Goal: Find specific page/section: Find specific page/section

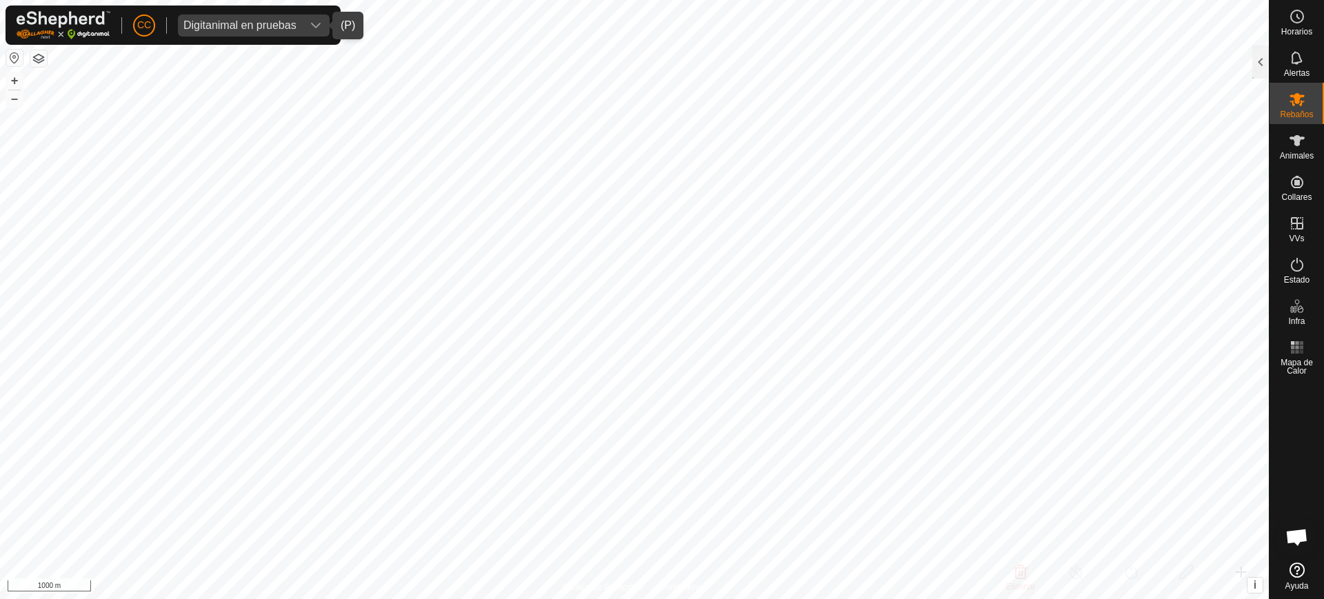
drag, startPoint x: 0, startPoint y: 0, endPoint x: 241, endPoint y: 20, distance: 242.2
click at [238, 20] on div "Digitanimal en pruebas" at bounding box center [239, 25] width 113 height 11
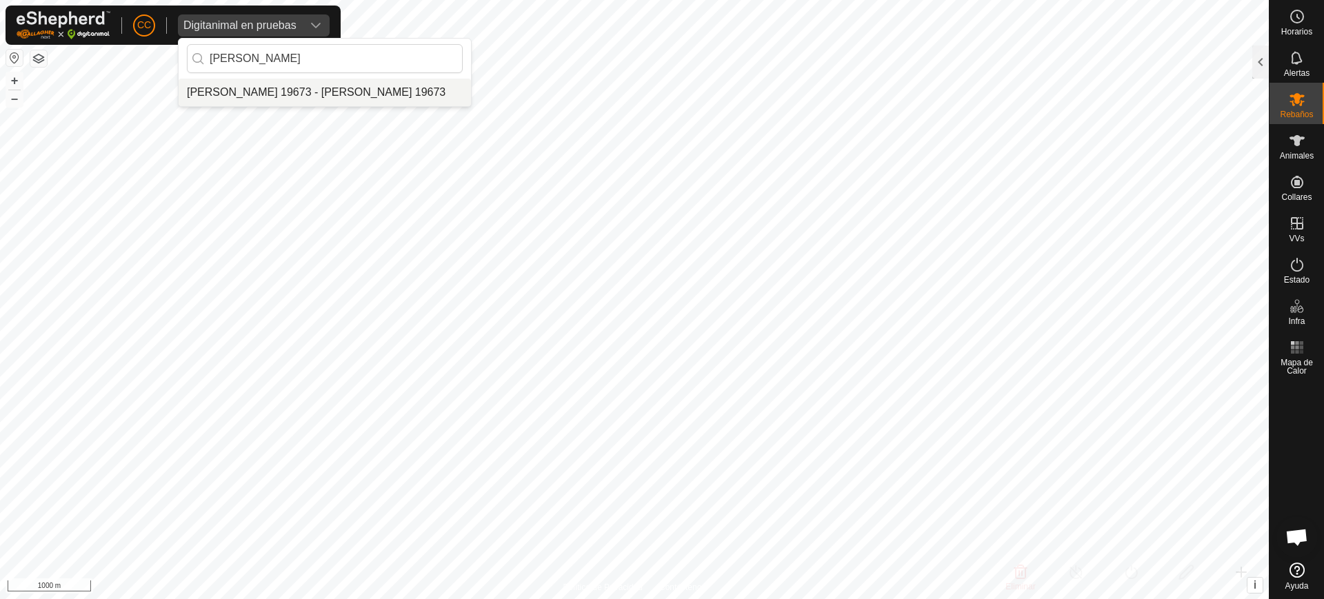
type input "[PERSON_NAME]"
click at [284, 94] on li "[PERSON_NAME] 19673 - [PERSON_NAME] 19673" at bounding box center [325, 93] width 292 height 28
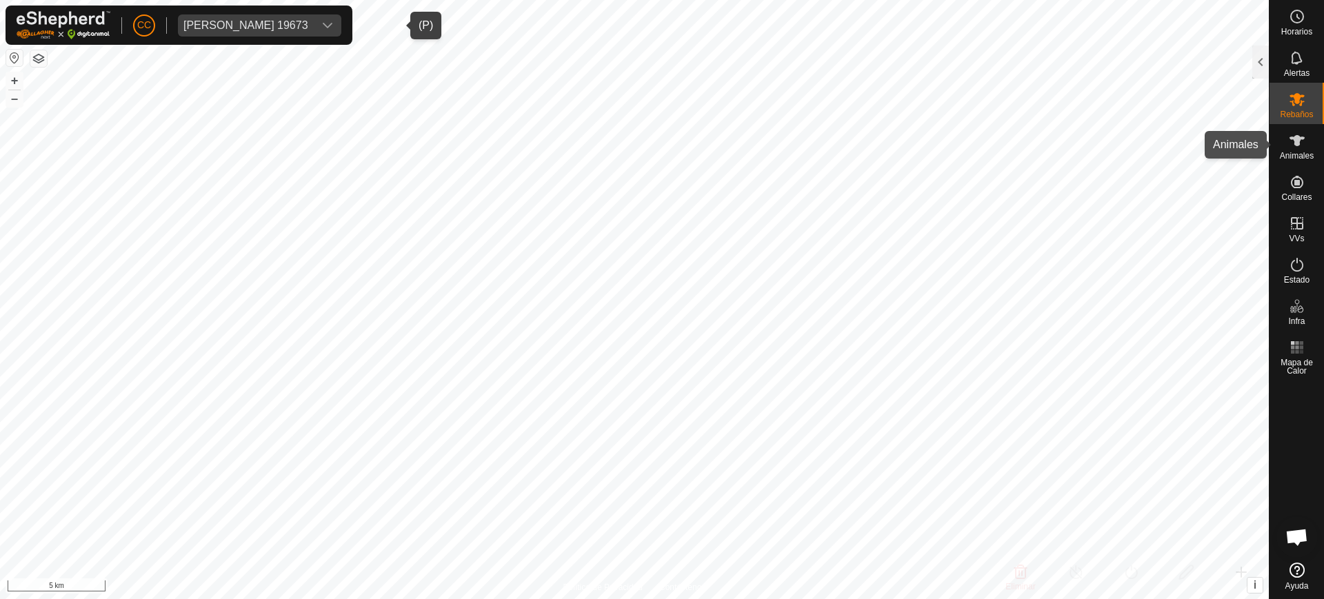
click at [1321, 137] on div "Animales" at bounding box center [1297, 144] width 54 height 41
click at [1310, 145] on div "CC [PERSON_NAME] 19673 [PERSON_NAME] Rebaños Animales Collares VVs Estado Infra…" at bounding box center [662, 299] width 1324 height 599
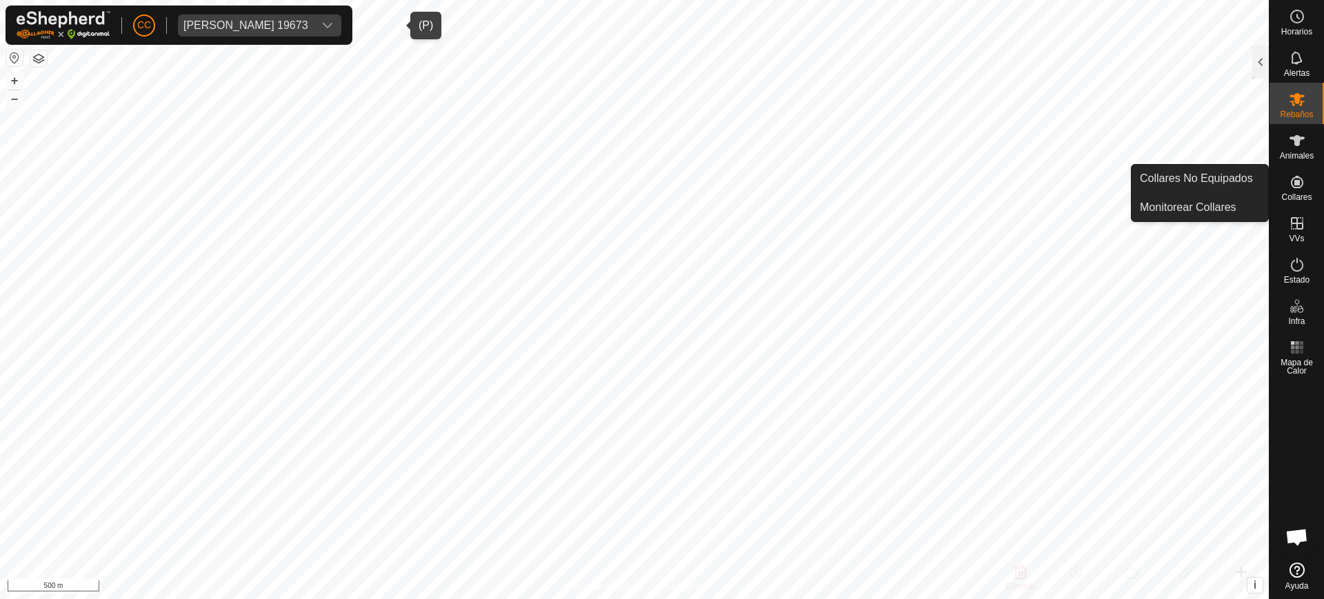
click at [1305, 184] on icon at bounding box center [1297, 182] width 17 height 17
click at [1256, 179] on link "Collares No Equipados" at bounding box center [1200, 179] width 137 height 28
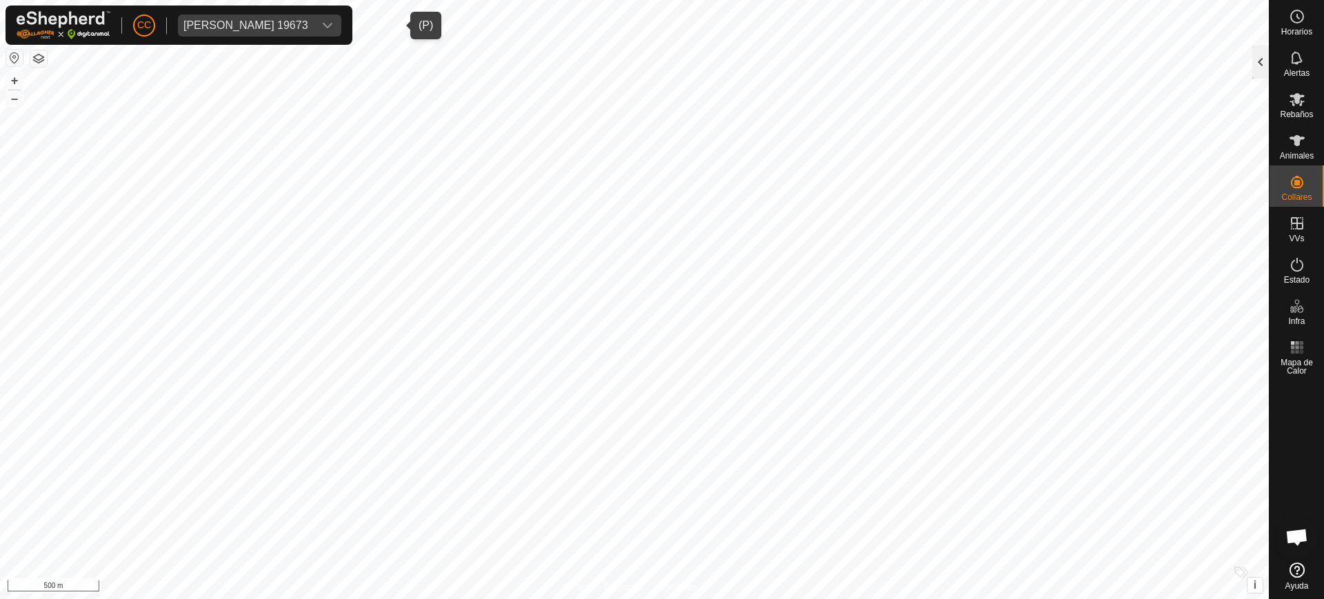
click at [1257, 68] on div at bounding box center [1260, 62] width 17 height 33
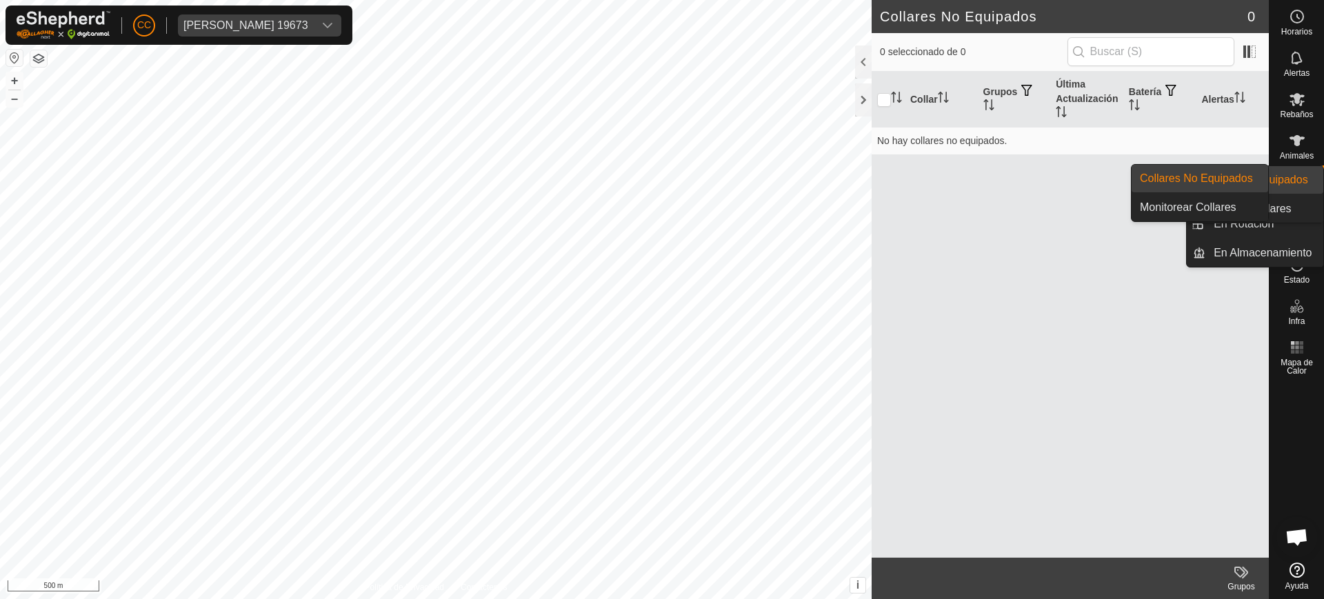
drag, startPoint x: 1292, startPoint y: 203, endPoint x: 1295, endPoint y: 194, distance: 9.2
click at [1295, 194] on span "Collares" at bounding box center [1296, 197] width 30 height 8
click at [1251, 184] on link "Collares No Equipados" at bounding box center [1200, 179] width 137 height 28
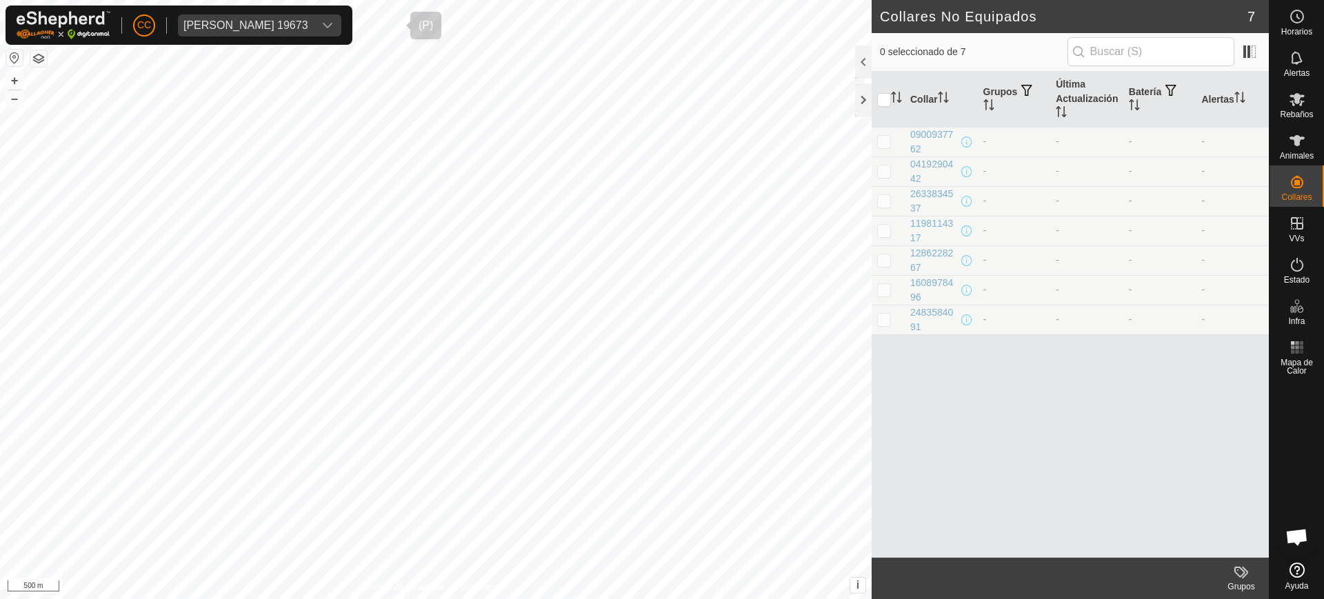
click at [314, 17] on span "[PERSON_NAME] 19673" at bounding box center [246, 25] width 136 height 22
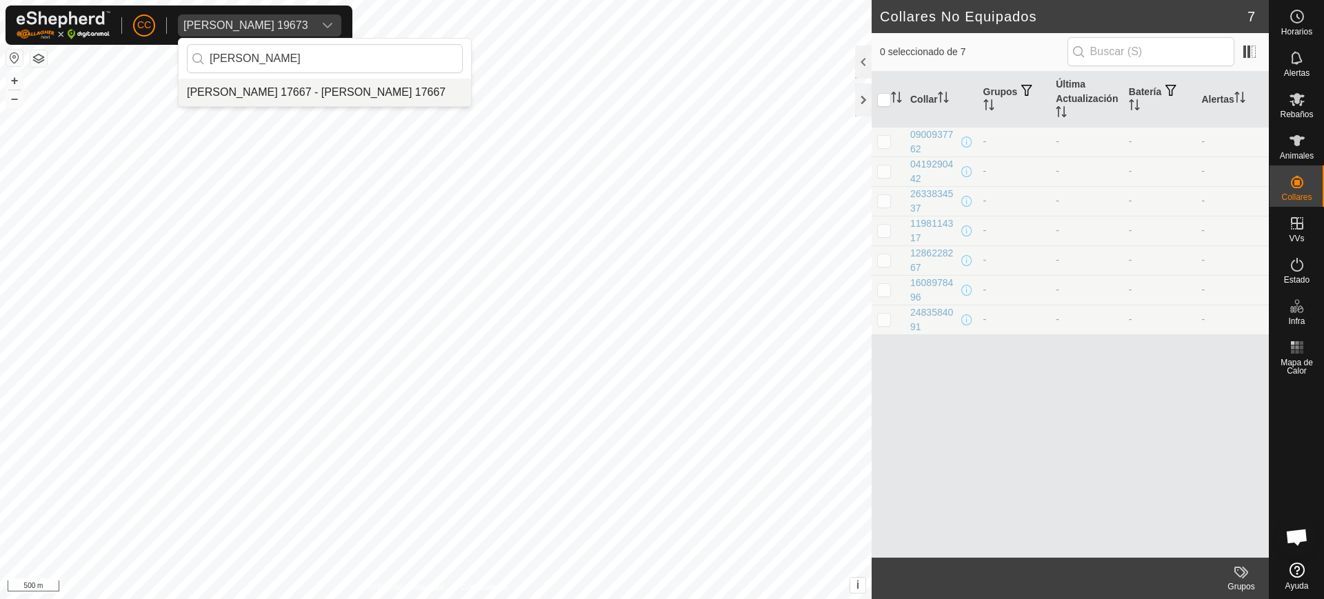
type input "[PERSON_NAME]"
click at [333, 86] on li "[PERSON_NAME] 17667 - [PERSON_NAME] 17667" at bounding box center [325, 93] width 292 height 28
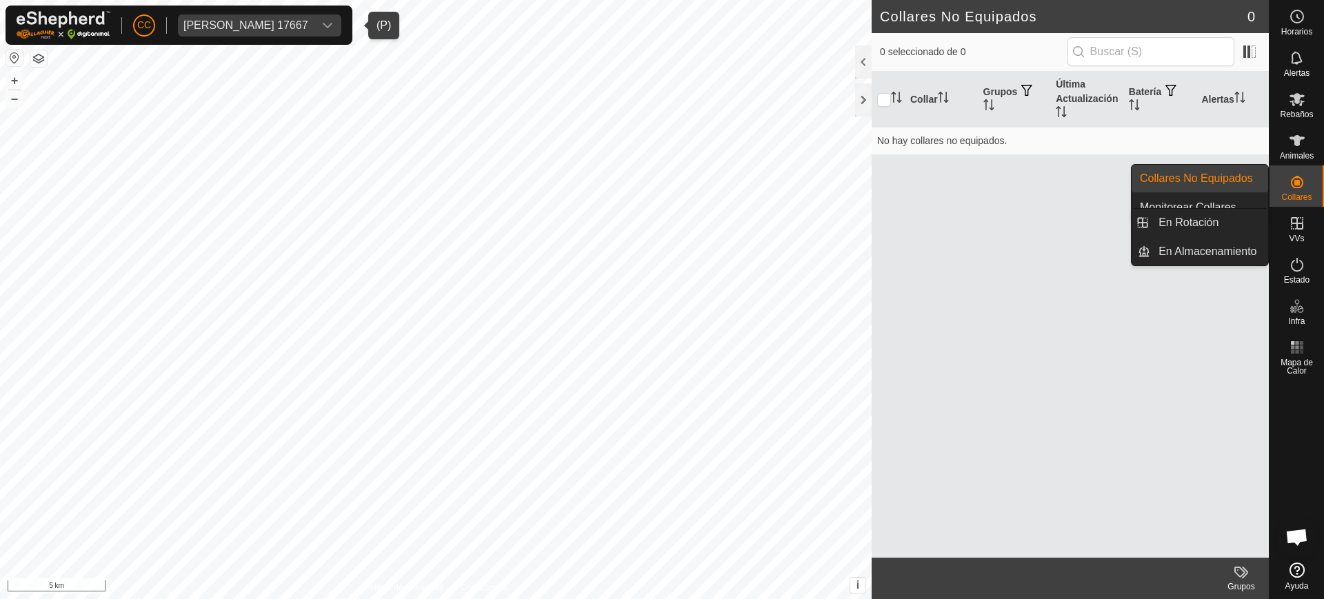
click at [1292, 217] on icon at bounding box center [1297, 223] width 17 height 17
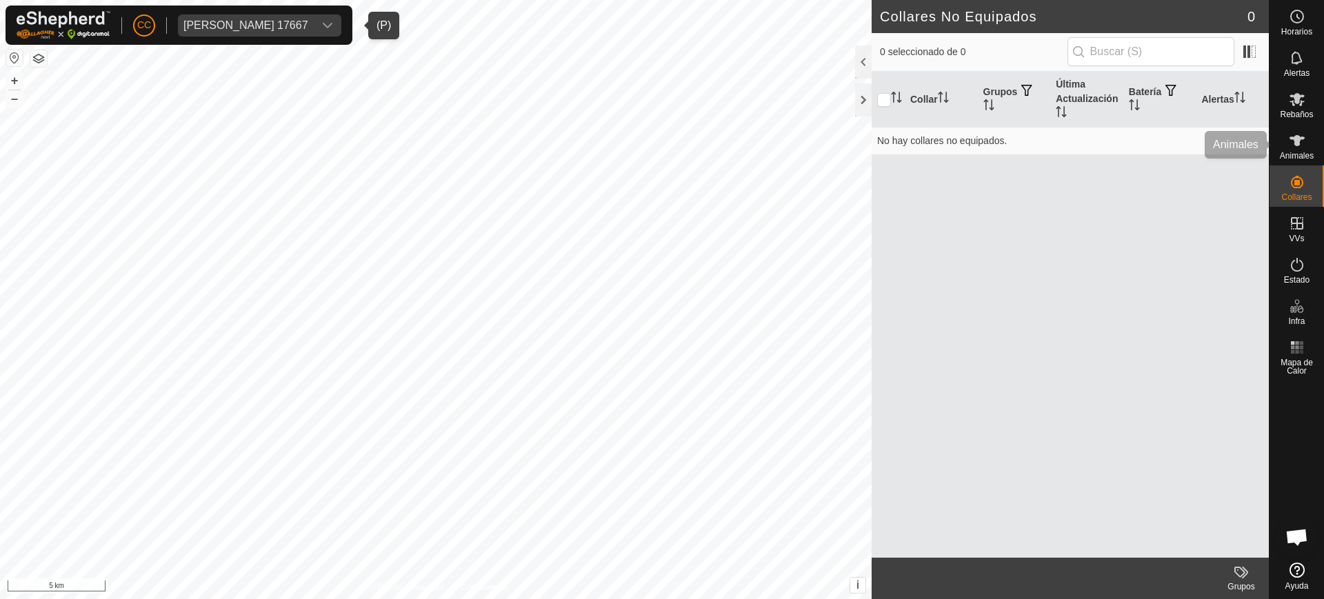
click at [1290, 131] on es-animals-svg-icon at bounding box center [1297, 141] width 25 height 22
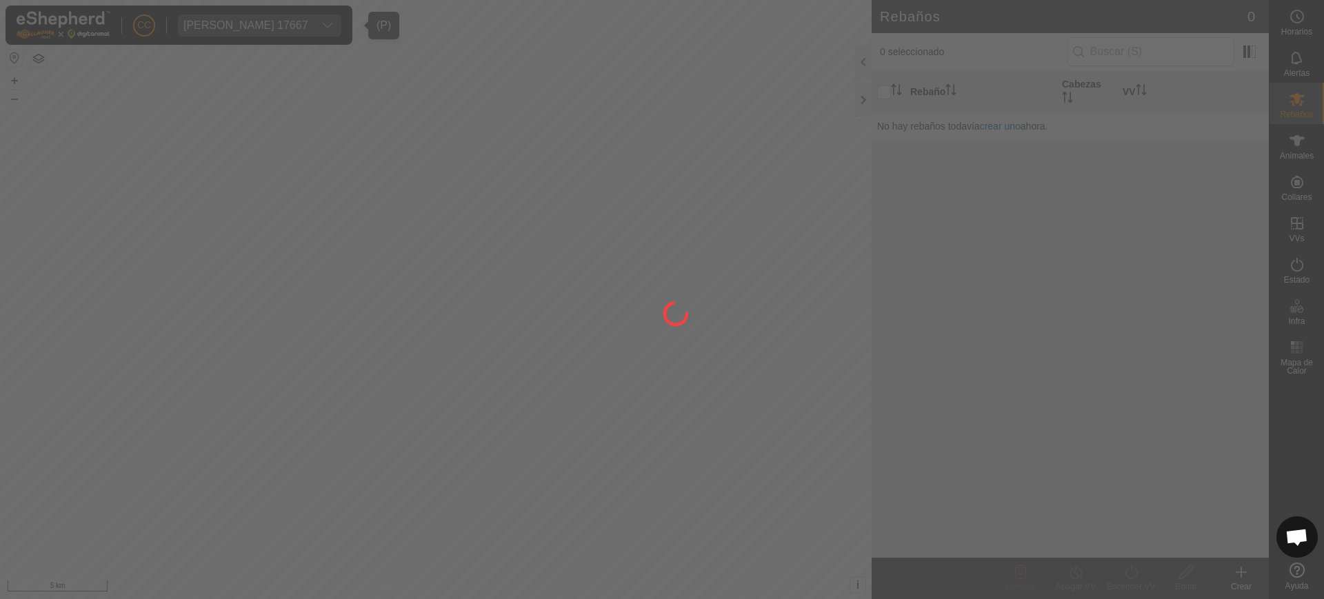
click at [1295, 183] on div at bounding box center [662, 299] width 1324 height 599
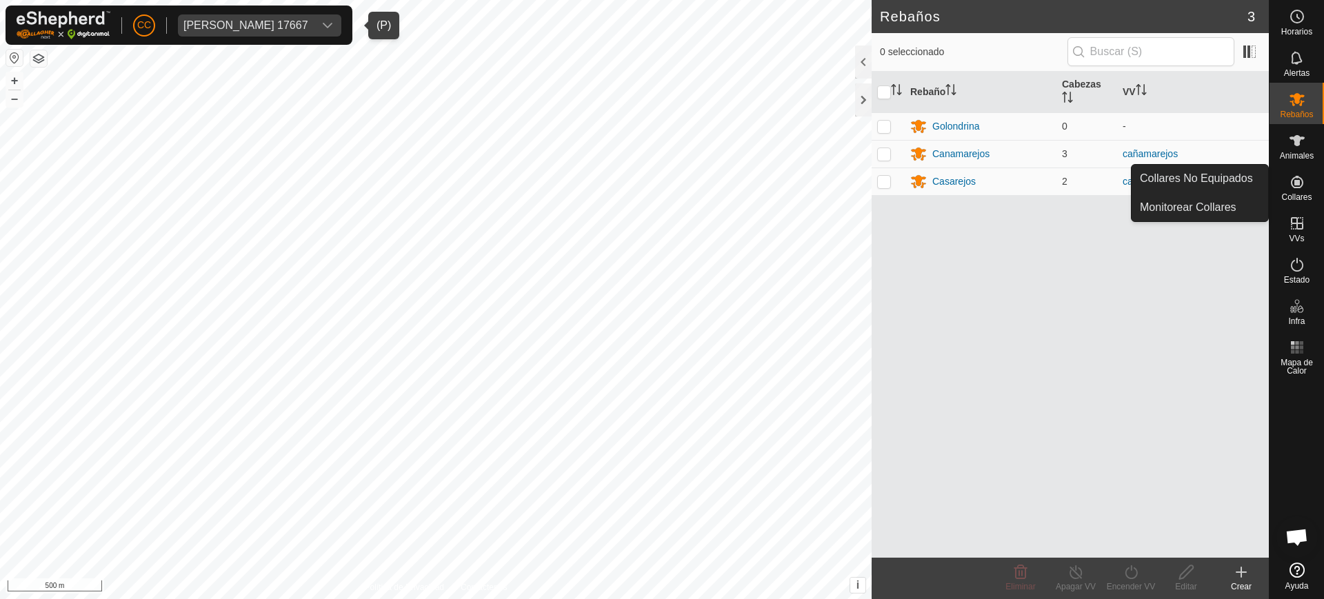
click at [1301, 193] on span "Collares" at bounding box center [1296, 197] width 30 height 8
click at [1251, 178] on link "Collares No Equipados" at bounding box center [1200, 179] width 137 height 28
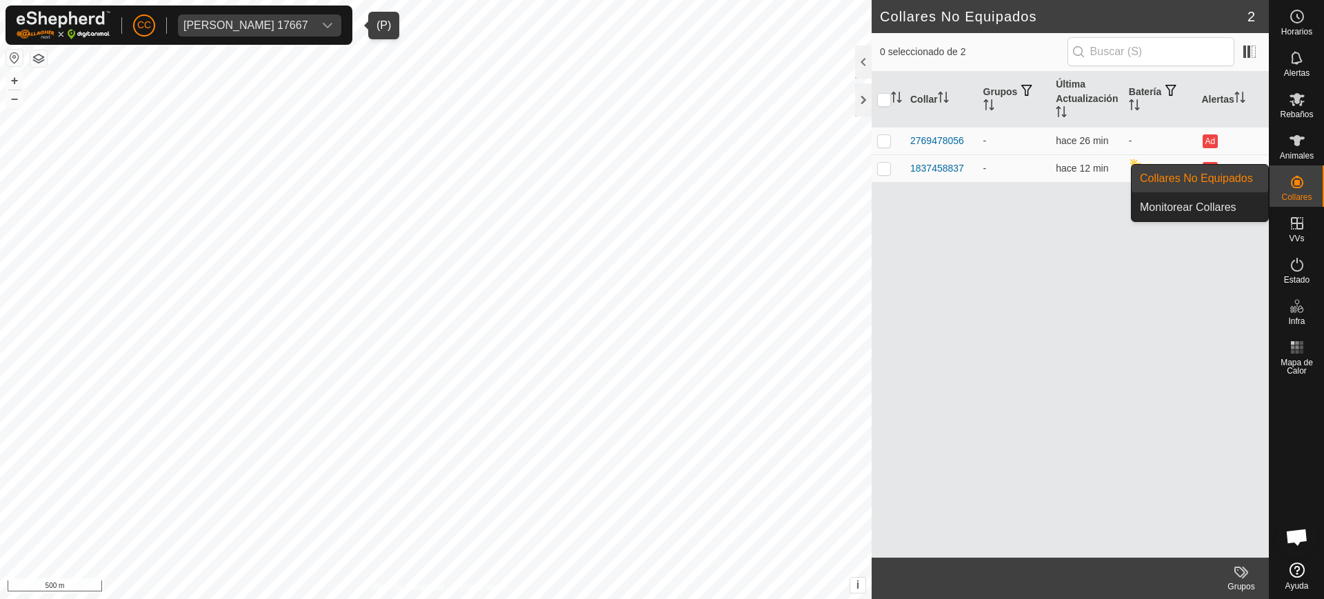
click at [1210, 176] on link "Collares No Equipados" at bounding box center [1200, 179] width 137 height 28
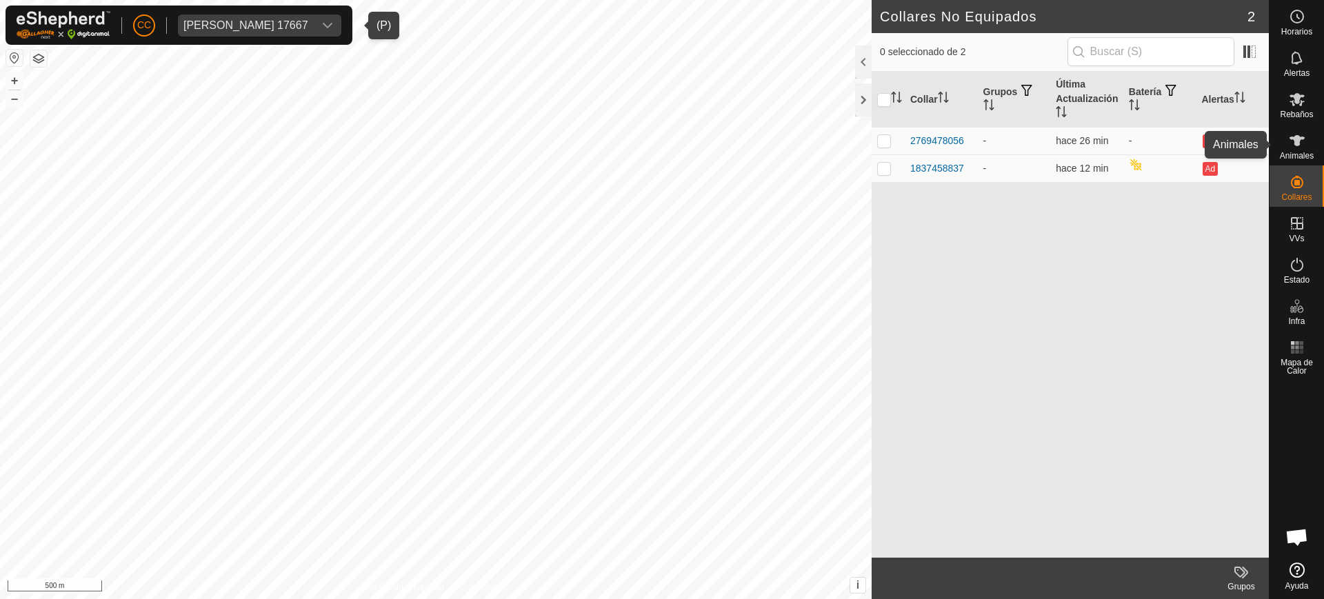
click at [1297, 141] on icon at bounding box center [1297, 140] width 15 height 11
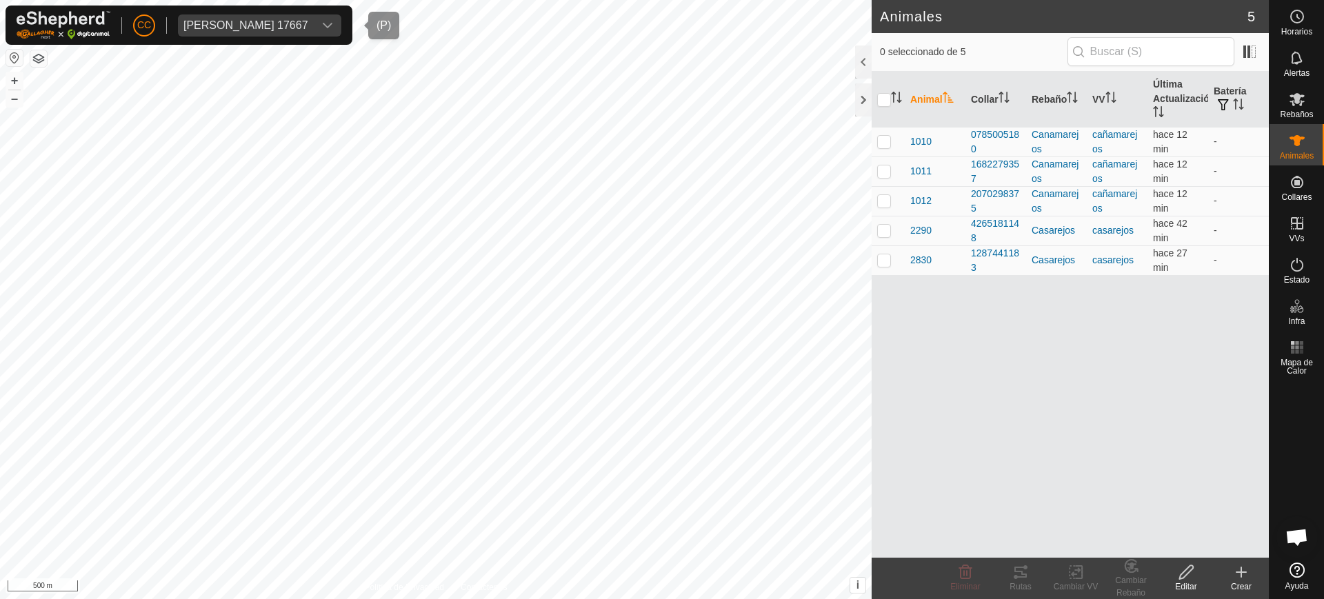
click at [244, 21] on div "[PERSON_NAME] 17667" at bounding box center [245, 25] width 125 height 11
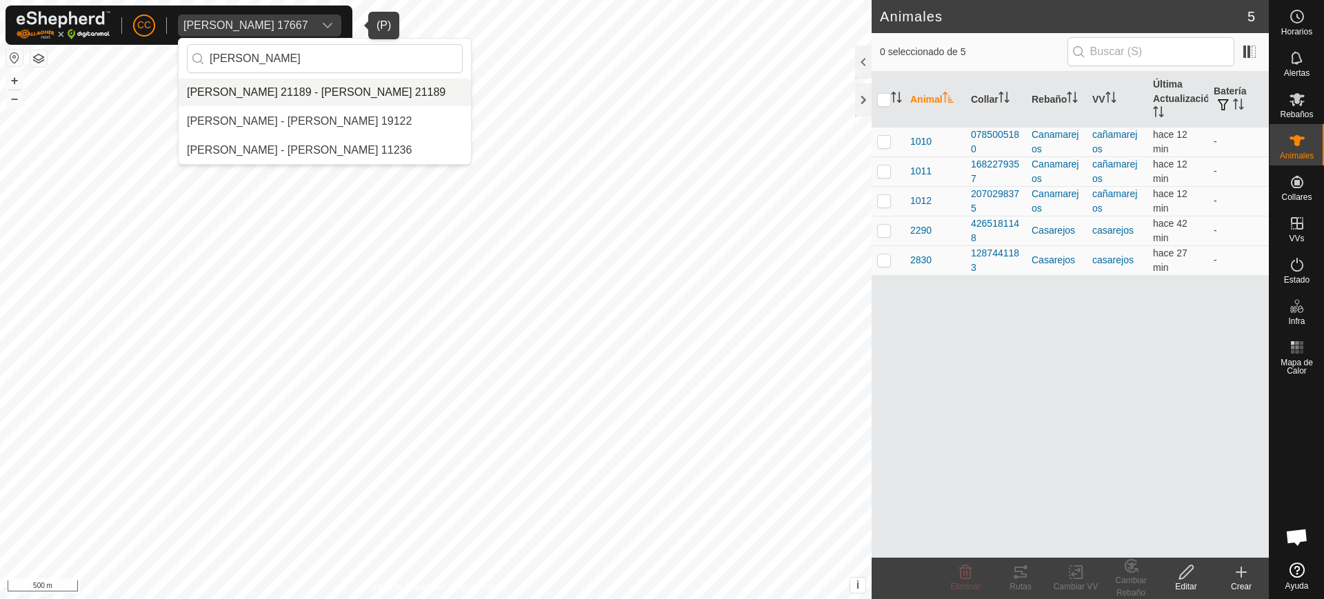
type input "[PERSON_NAME]"
click at [372, 86] on li "[PERSON_NAME] 21189 - [PERSON_NAME] 21189" at bounding box center [325, 93] width 292 height 28
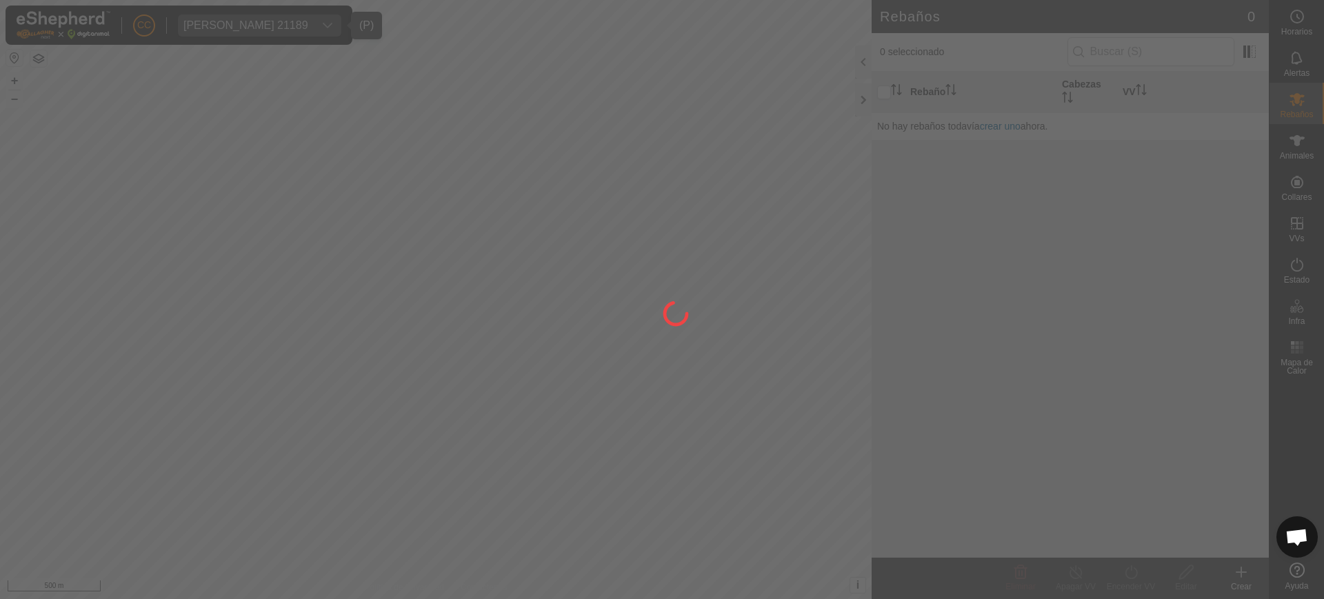
click at [1294, 190] on div at bounding box center [662, 299] width 1324 height 599
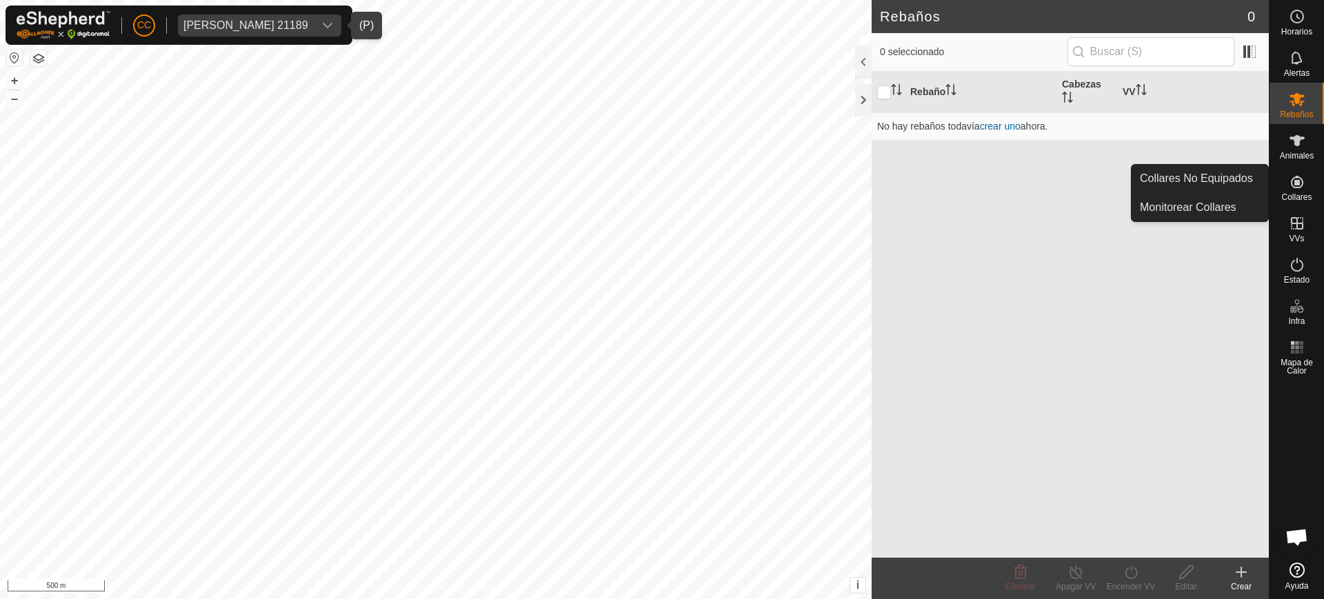
click at [1298, 199] on span "Collares" at bounding box center [1296, 197] width 30 height 8
click at [1200, 170] on link "Collares No Equipados" at bounding box center [1200, 179] width 137 height 28
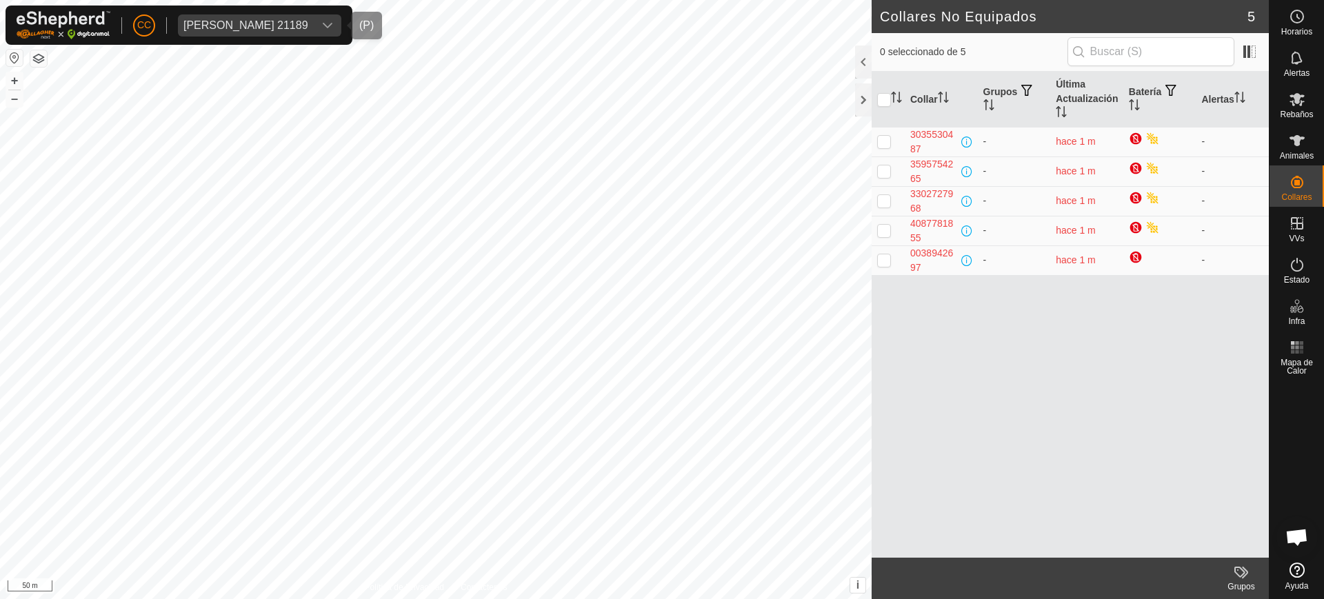
click at [250, 29] on div "[PERSON_NAME] 21189" at bounding box center [245, 25] width 125 height 11
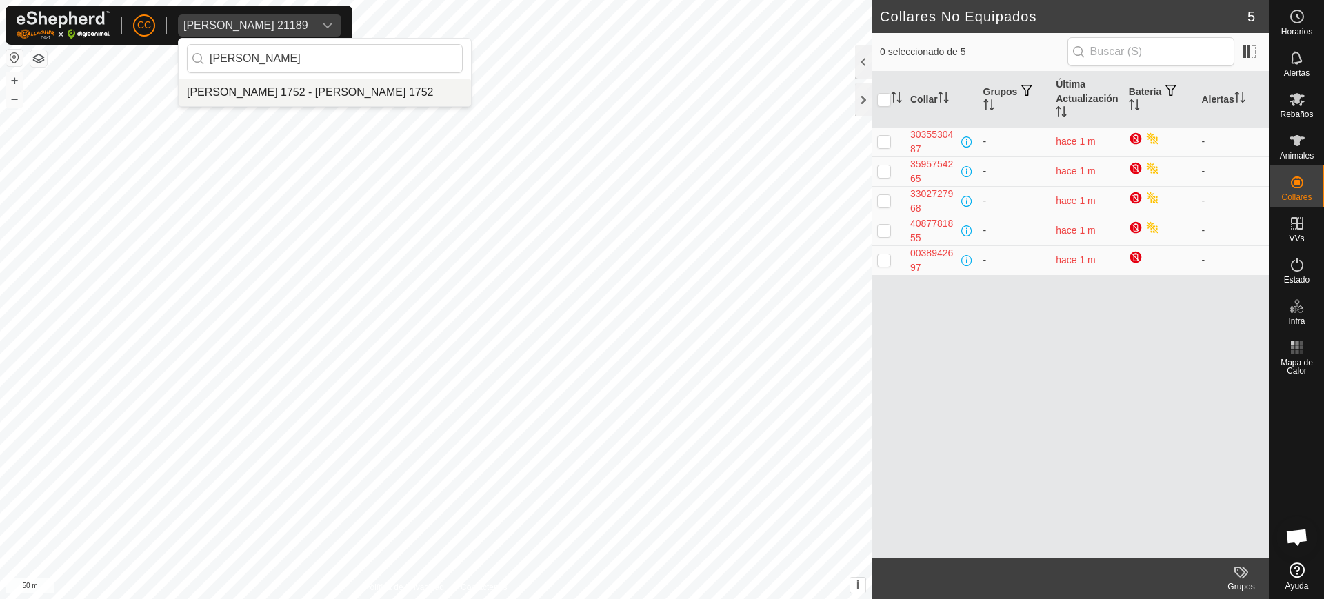
type input "[PERSON_NAME]"
click at [338, 92] on li "[PERSON_NAME] 1752 - [PERSON_NAME] 1752" at bounding box center [325, 93] width 292 height 28
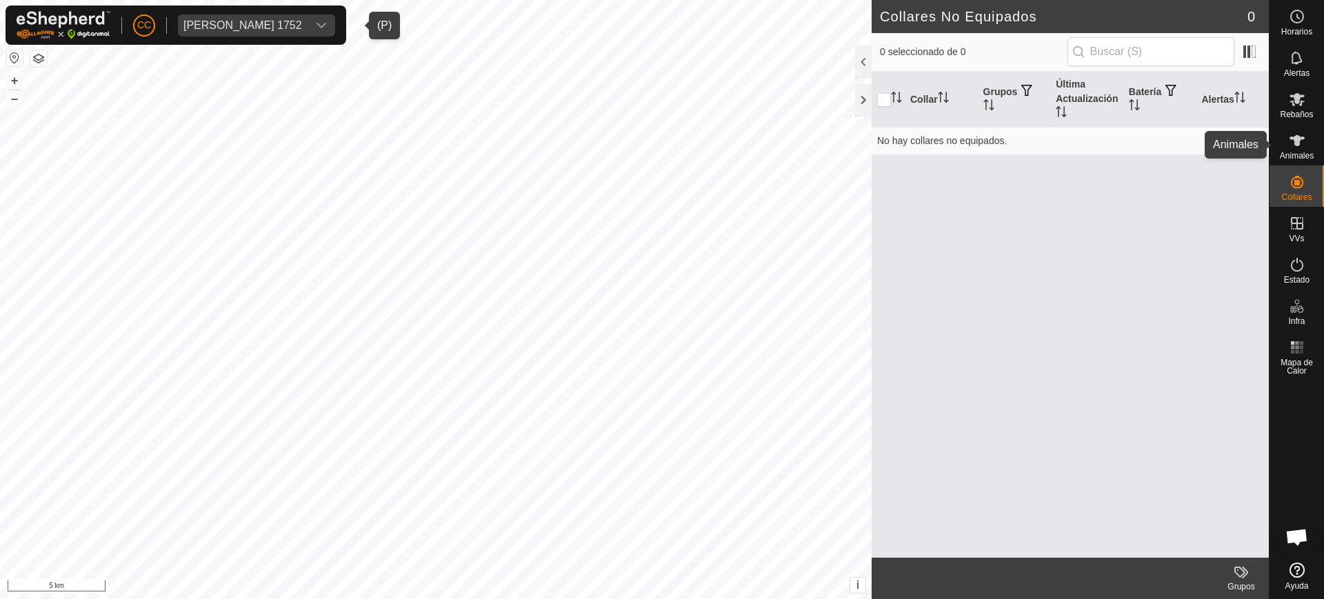
click at [1300, 160] on span "Animales" at bounding box center [1297, 156] width 34 height 8
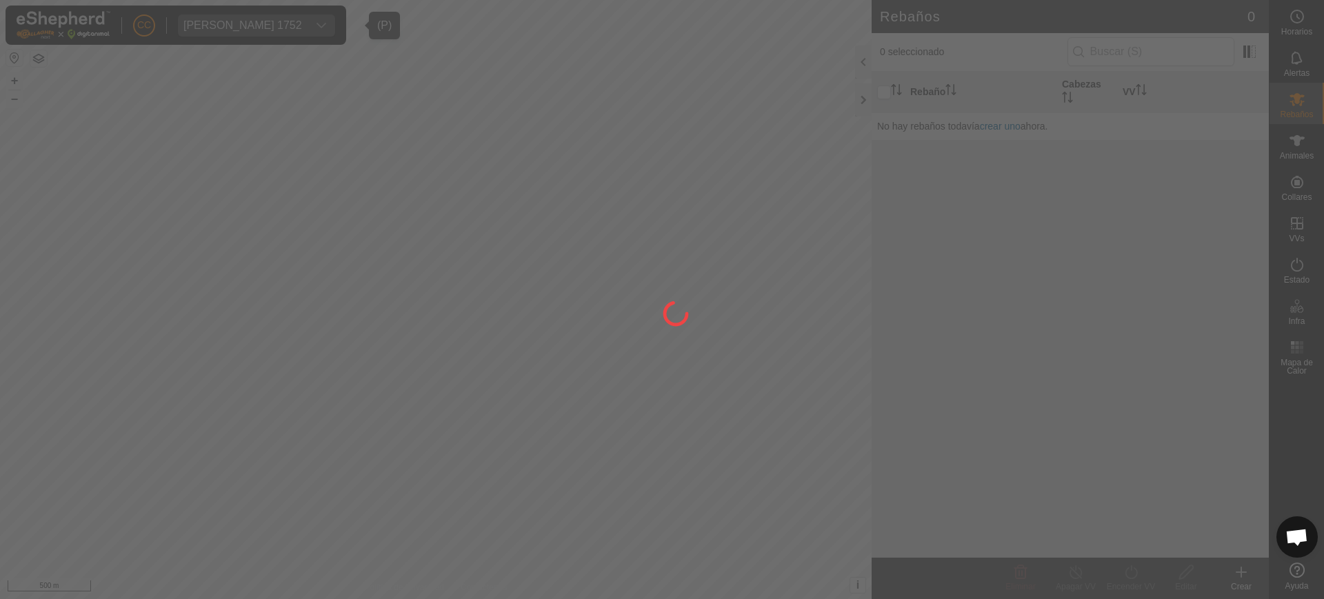
click at [1299, 147] on div at bounding box center [662, 299] width 1324 height 599
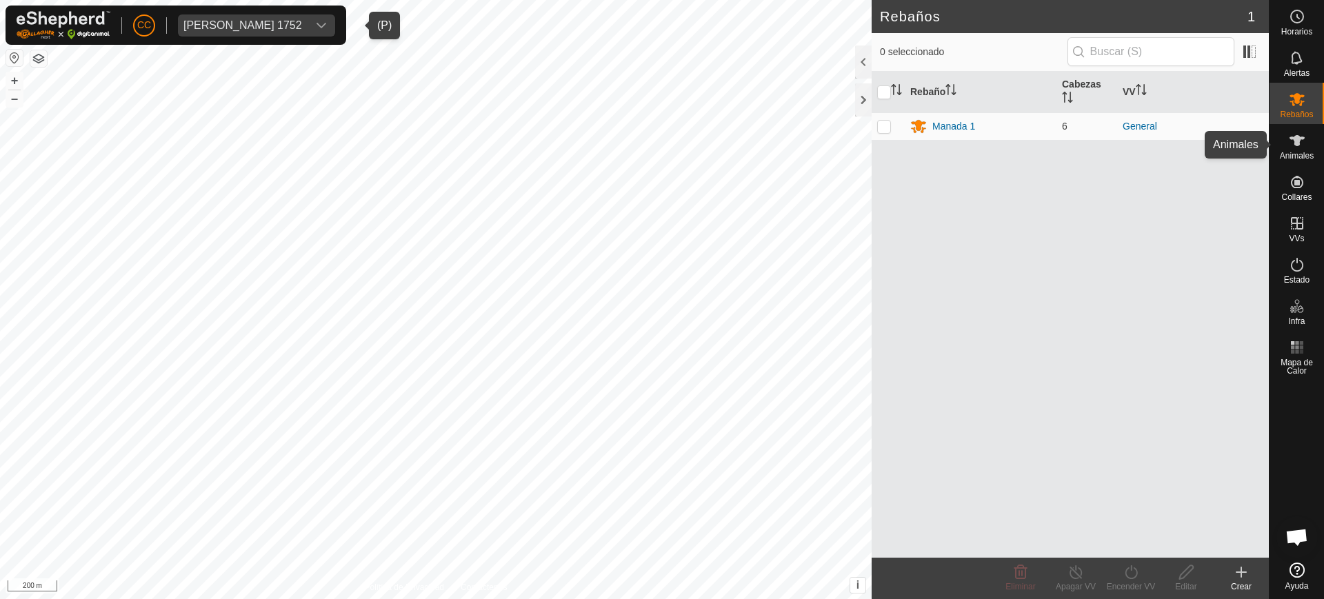
click at [1296, 156] on span "Animales" at bounding box center [1297, 156] width 34 height 8
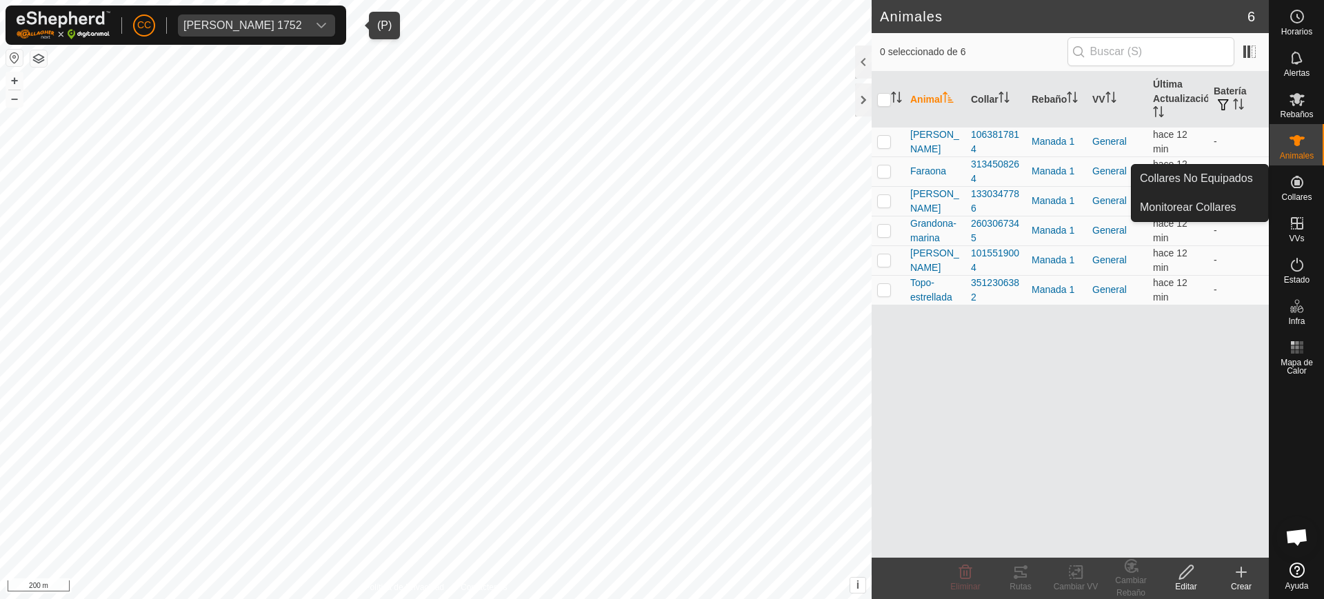
click at [1301, 181] on icon at bounding box center [1297, 182] width 17 height 17
click at [1296, 193] on span "Collares" at bounding box center [1296, 197] width 30 height 8
click at [1248, 182] on link "Collares No Equipados" at bounding box center [1200, 179] width 137 height 28
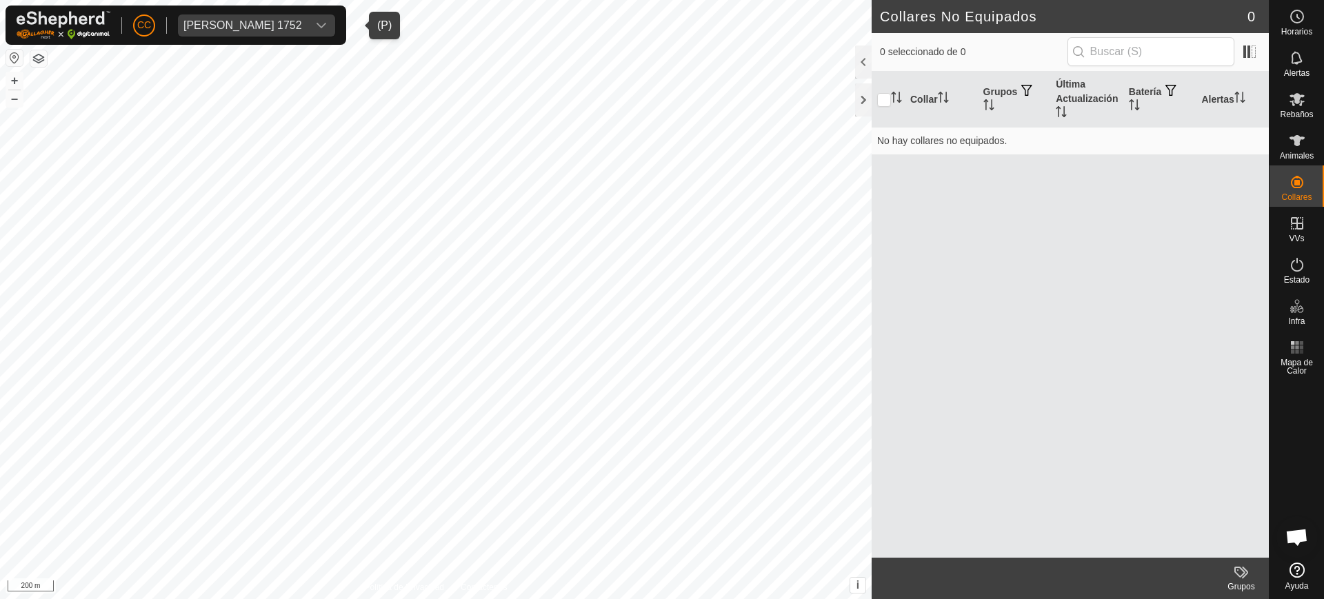
click at [302, 25] on div "[PERSON_NAME] 1752" at bounding box center [242, 25] width 119 height 11
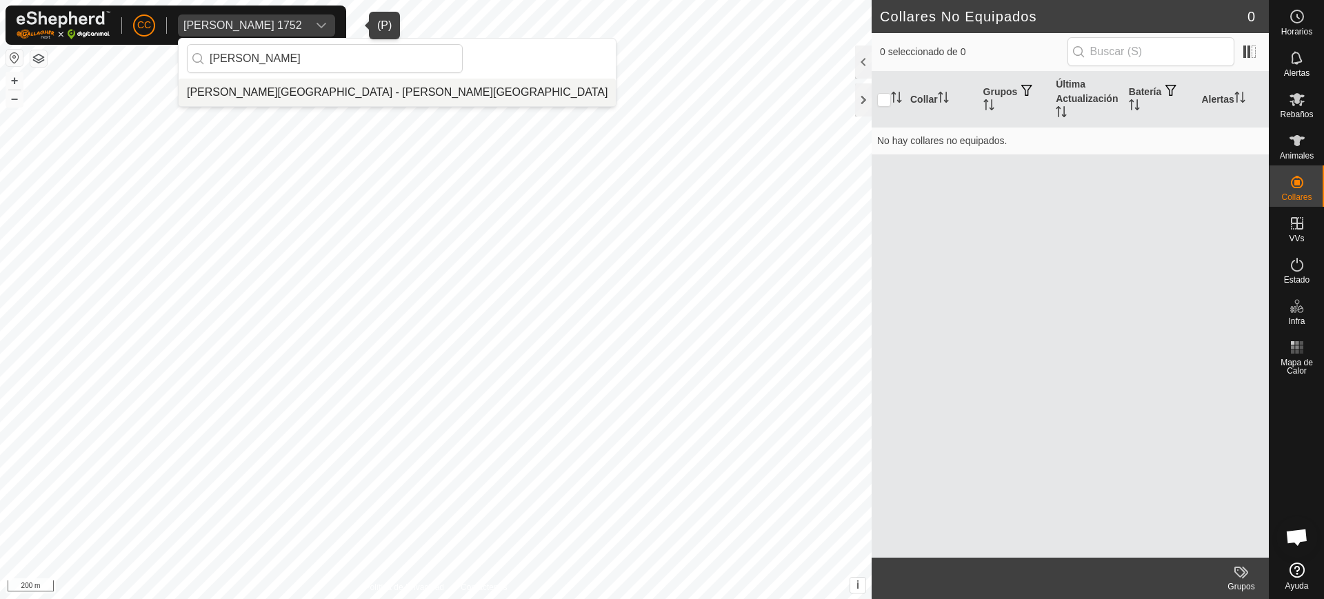
type input "[PERSON_NAME]"
click at [250, 95] on li "[PERSON_NAME][GEOGRAPHIC_DATA] - [PERSON_NAME][GEOGRAPHIC_DATA]" at bounding box center [397, 93] width 437 height 28
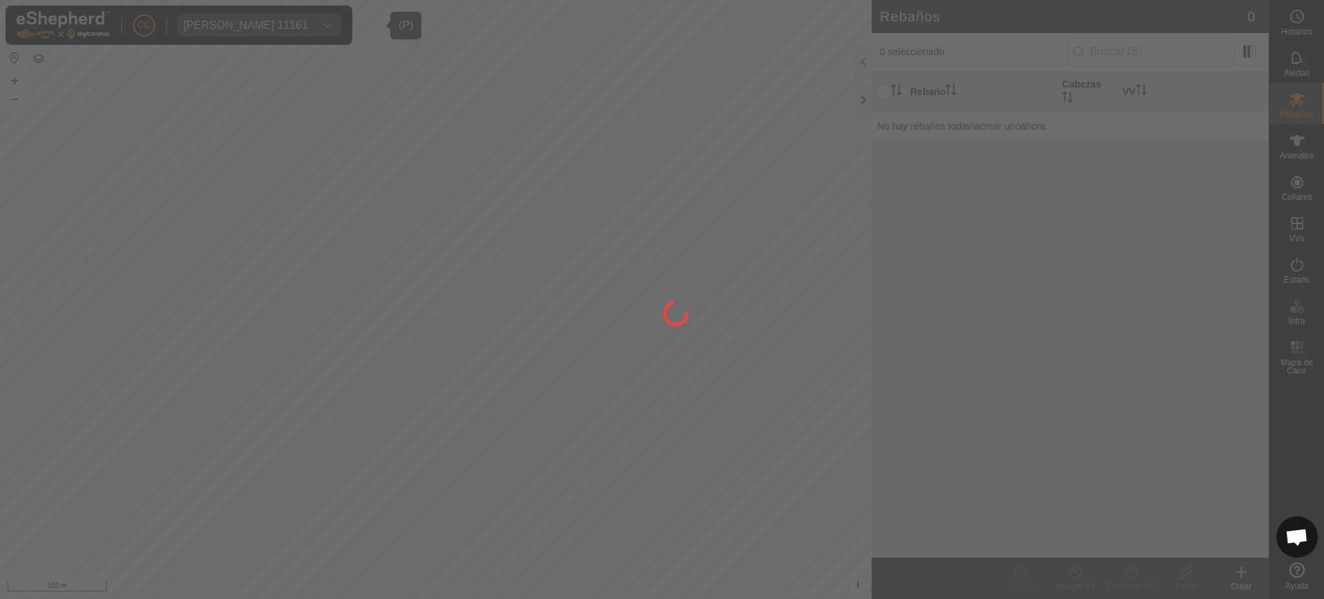
click at [1300, 181] on div at bounding box center [662, 299] width 1324 height 599
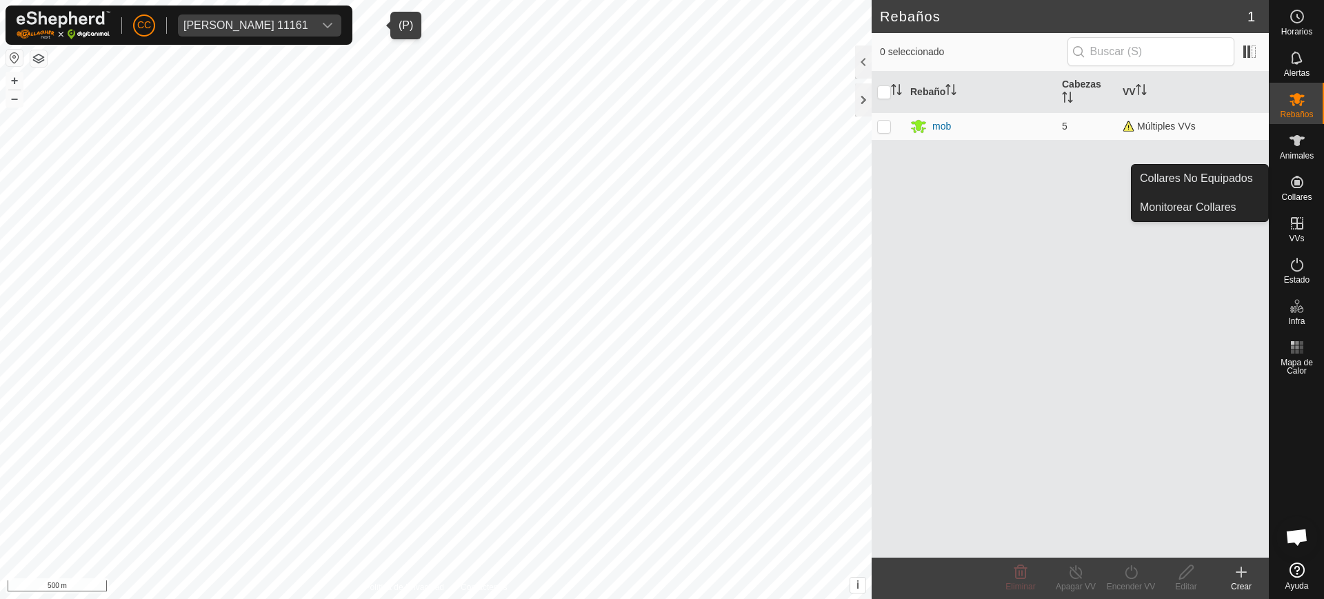
click at [1298, 184] on icon at bounding box center [1297, 182] width 12 height 12
click at [1232, 180] on link "Collares No Equipados" at bounding box center [1200, 179] width 137 height 28
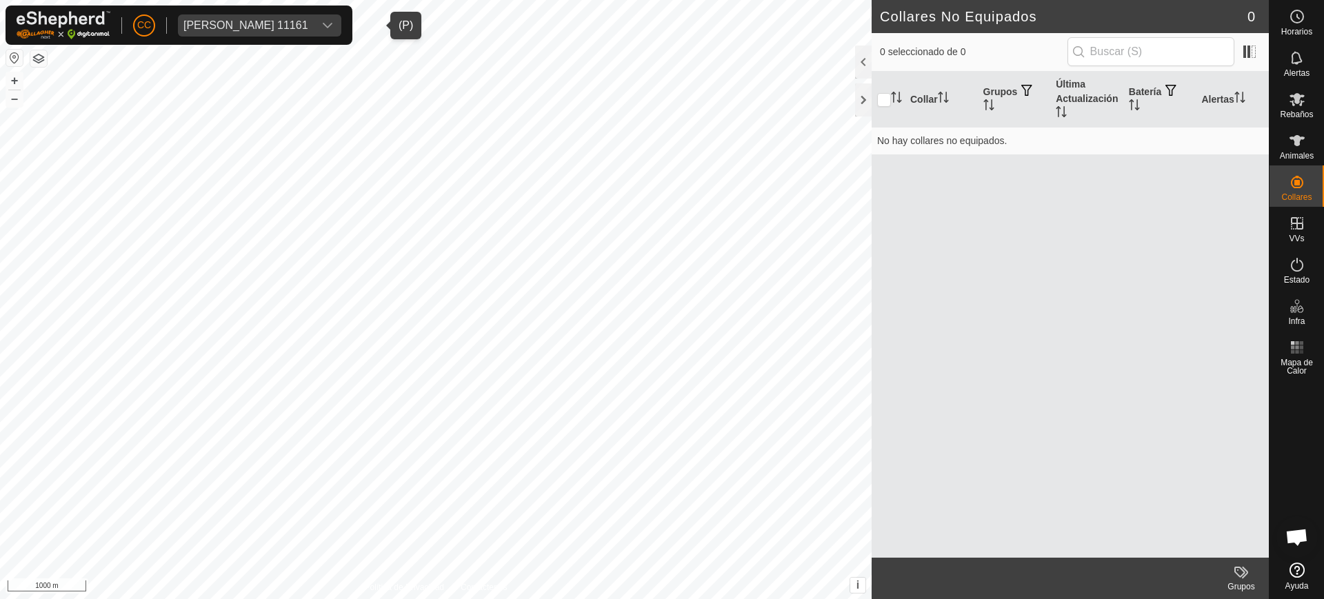
click at [341, 23] on div "dropdown trigger" at bounding box center [328, 25] width 28 height 22
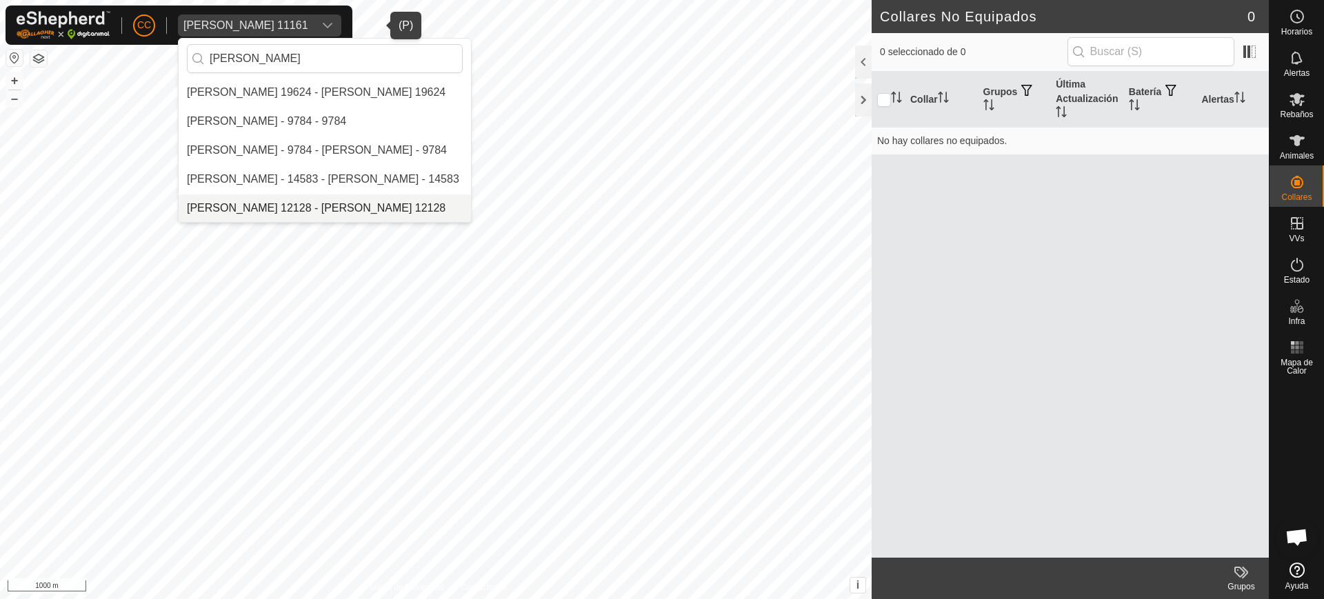
type input "[PERSON_NAME]"
click at [355, 201] on li "[PERSON_NAME] 12128 - [PERSON_NAME] 12128" at bounding box center [325, 208] width 292 height 28
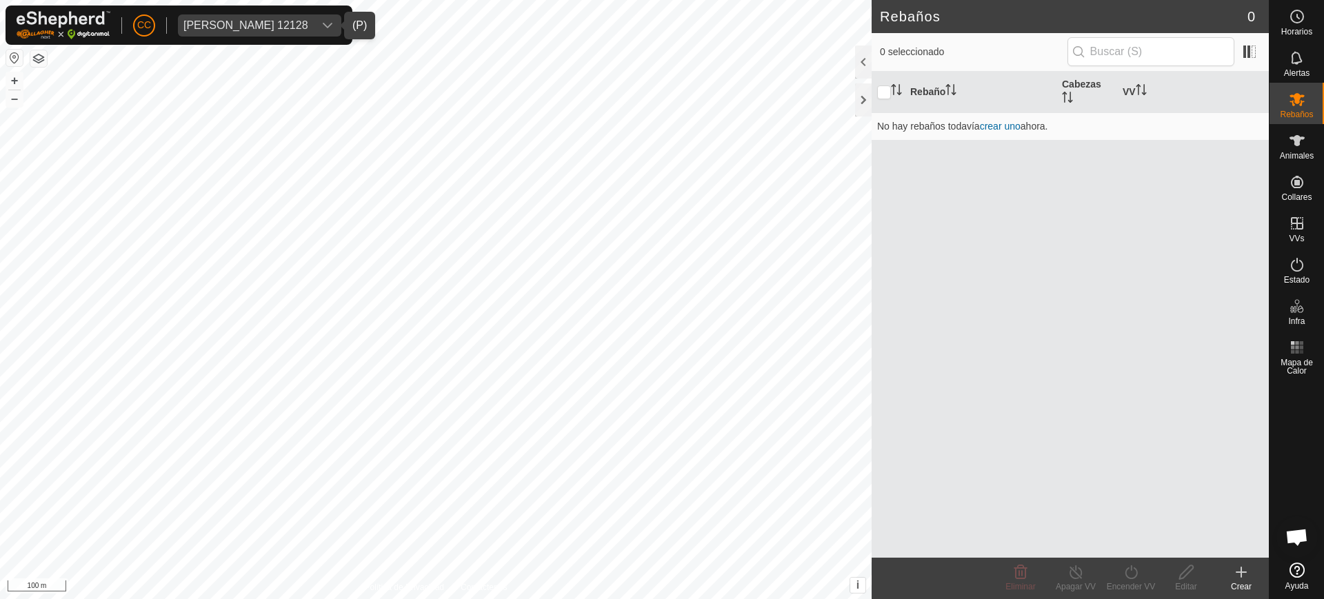
click at [262, 26] on div "[PERSON_NAME] 12128" at bounding box center [245, 25] width 125 height 11
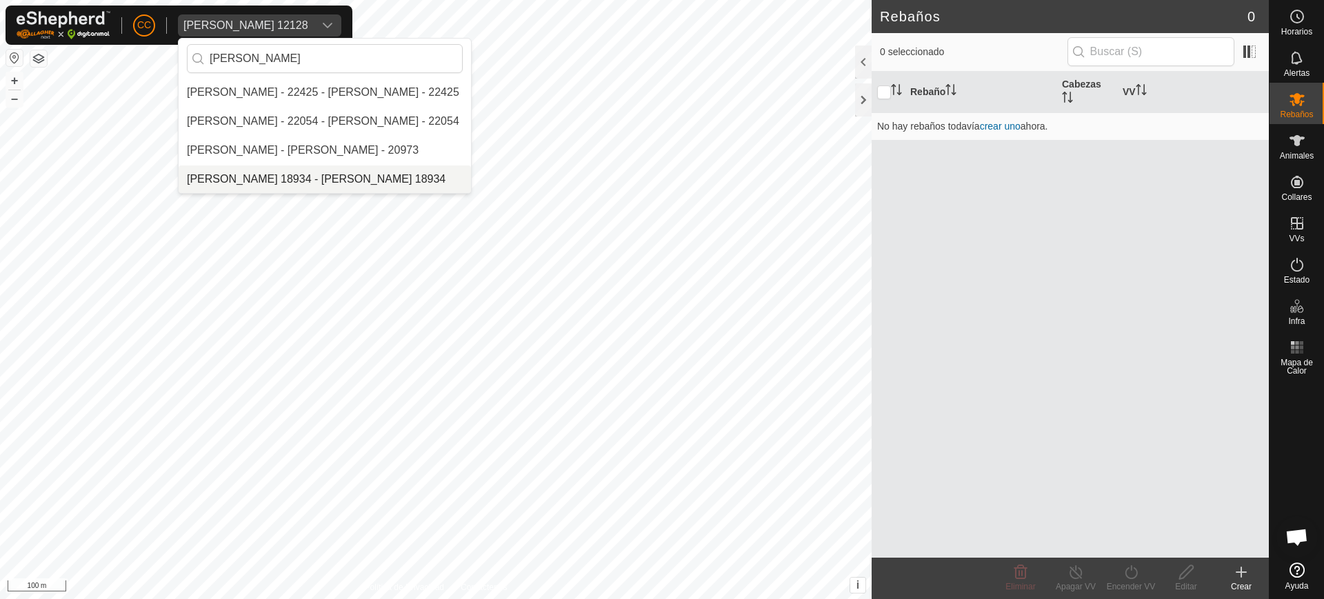
type input "[PERSON_NAME]"
click at [297, 177] on li "[PERSON_NAME] 18934 - [PERSON_NAME] 18934" at bounding box center [325, 180] width 292 height 28
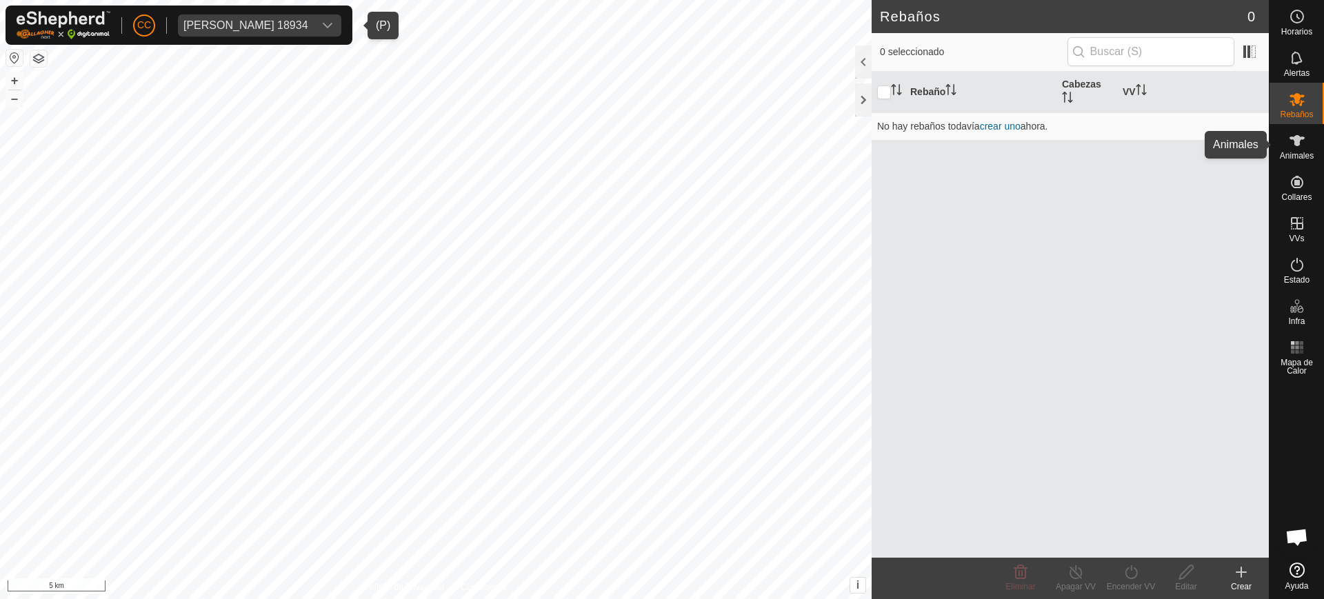
click at [1319, 148] on div "Animales" at bounding box center [1297, 144] width 54 height 41
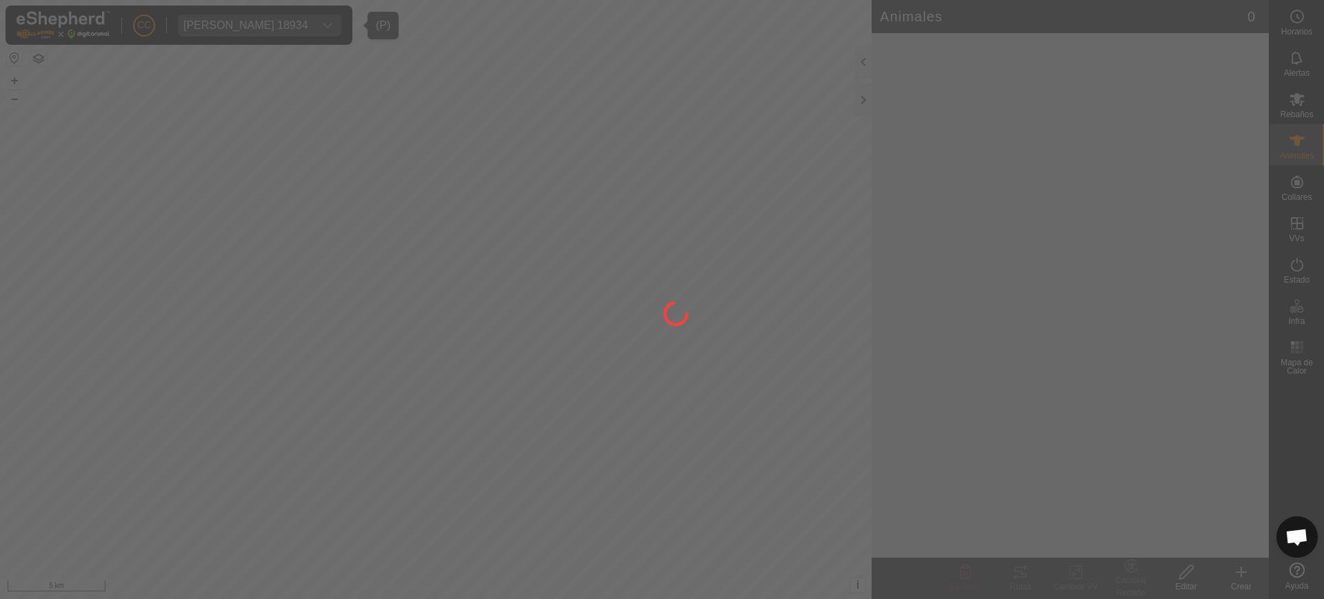
click at [1297, 194] on div at bounding box center [662, 299] width 1324 height 599
click at [1298, 190] on div at bounding box center [662, 299] width 1324 height 599
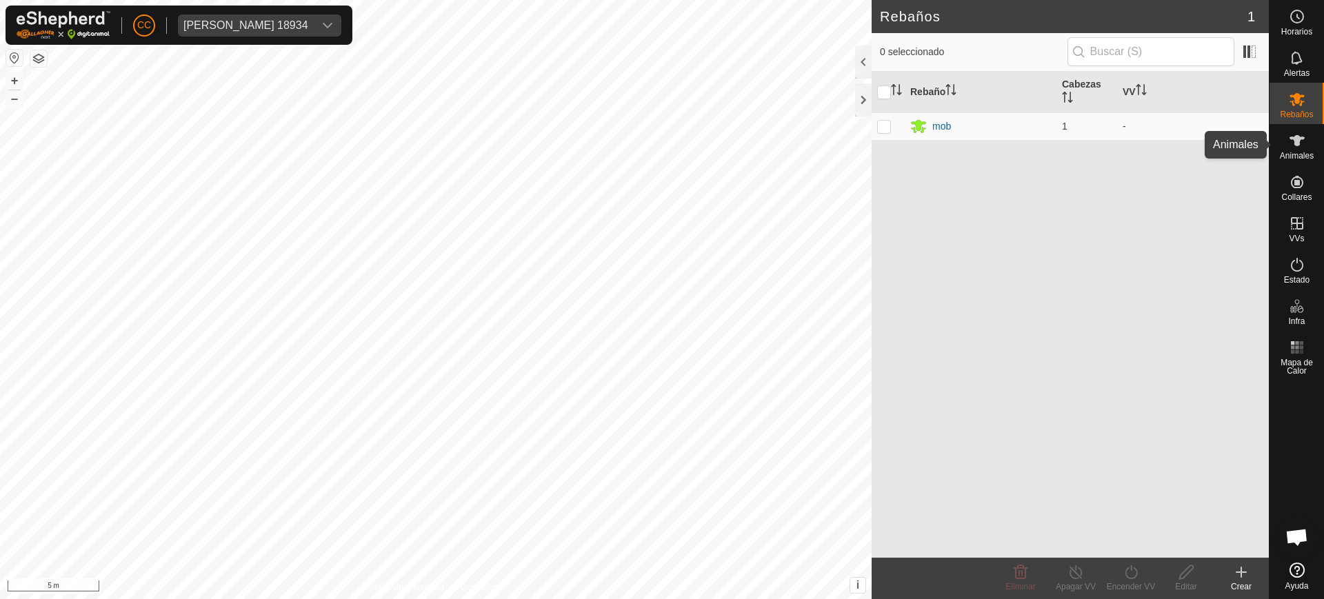
click at [1295, 150] on es-animals-svg-icon at bounding box center [1297, 141] width 25 height 22
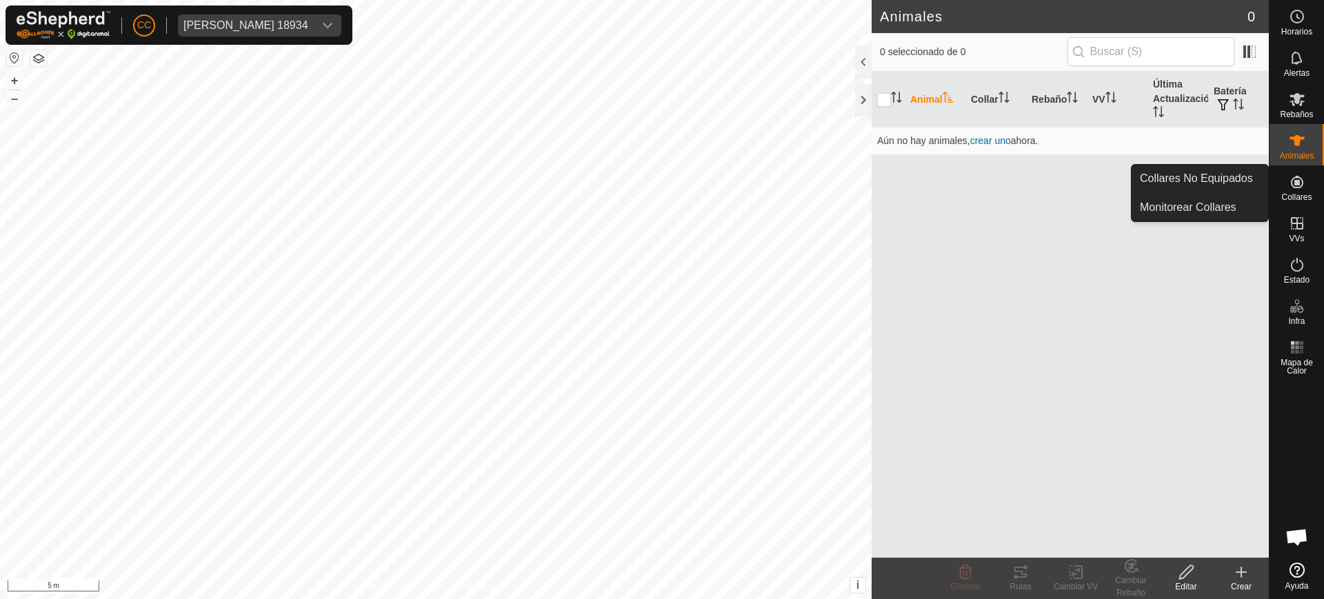
click at [1292, 190] on icon at bounding box center [1297, 182] width 17 height 17
click at [1217, 176] on link "Collares No Equipados" at bounding box center [1200, 179] width 137 height 28
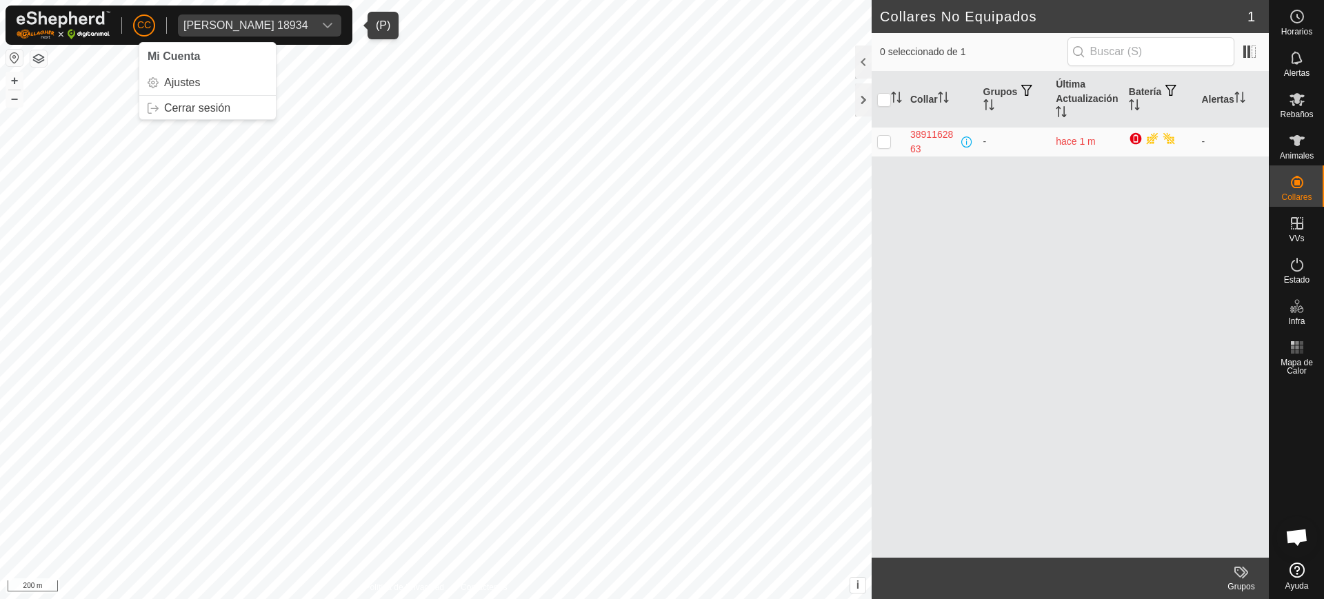
click at [268, 20] on div "[PERSON_NAME] 18934" at bounding box center [245, 25] width 125 height 11
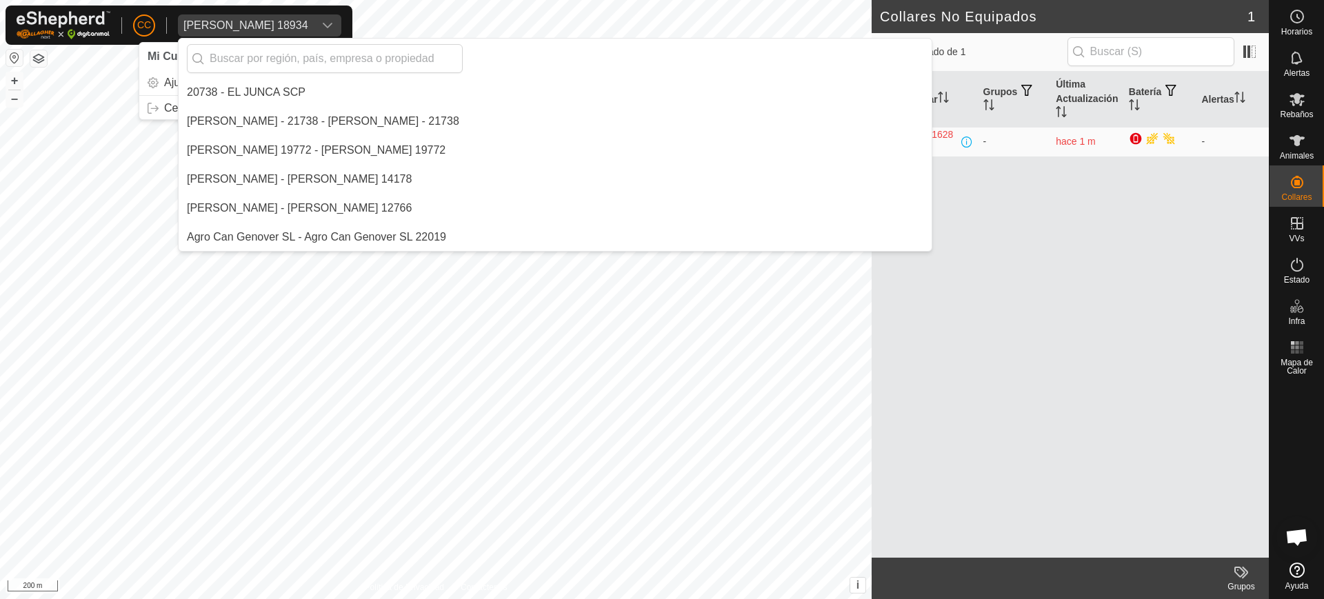
scroll to position [8545, 0]
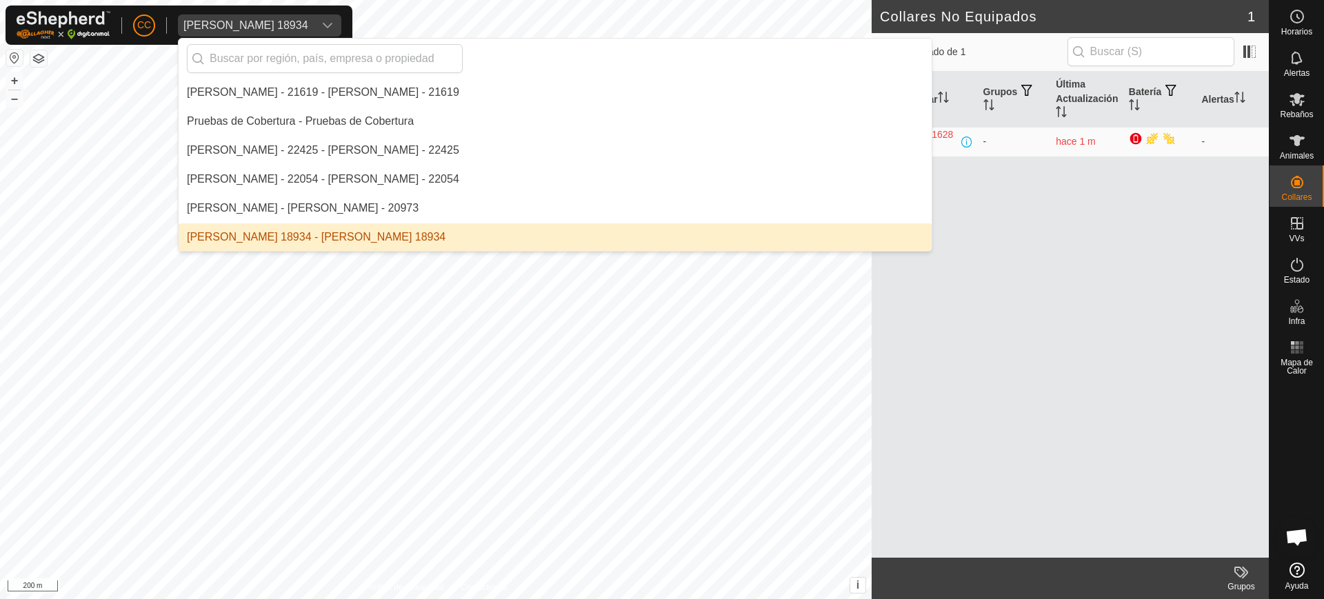
click at [296, 230] on li "[PERSON_NAME] 18934 - [PERSON_NAME] 18934" at bounding box center [555, 237] width 753 height 28
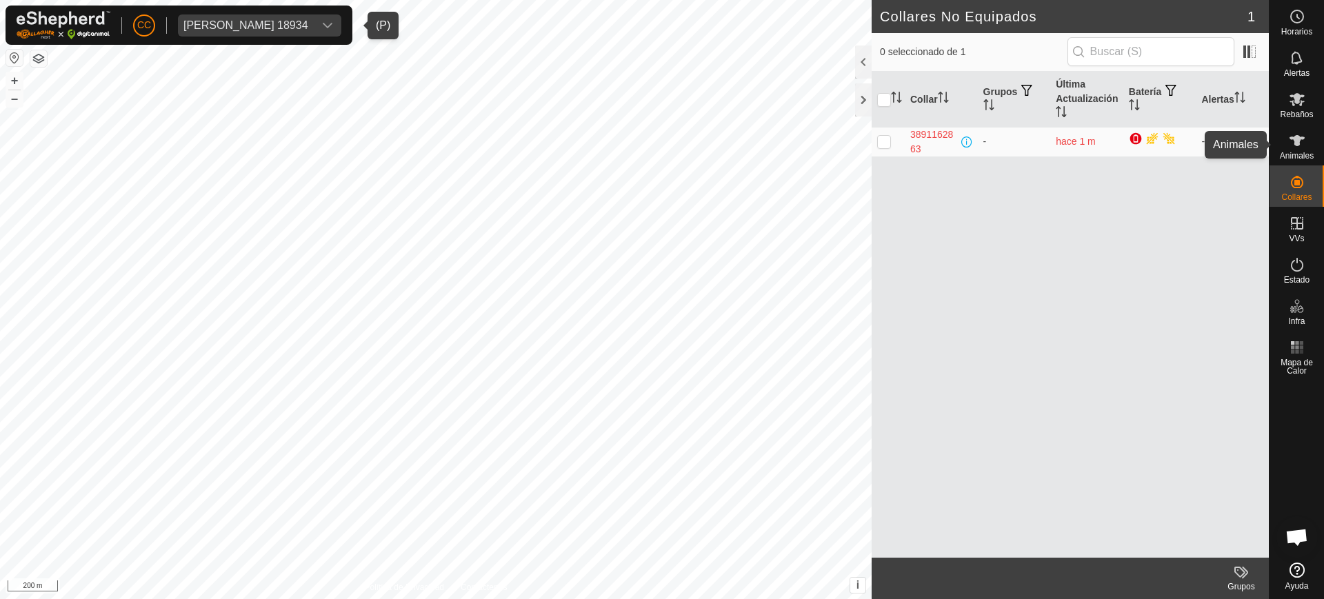
click at [1308, 145] on es-animals-svg-icon at bounding box center [1297, 141] width 25 height 22
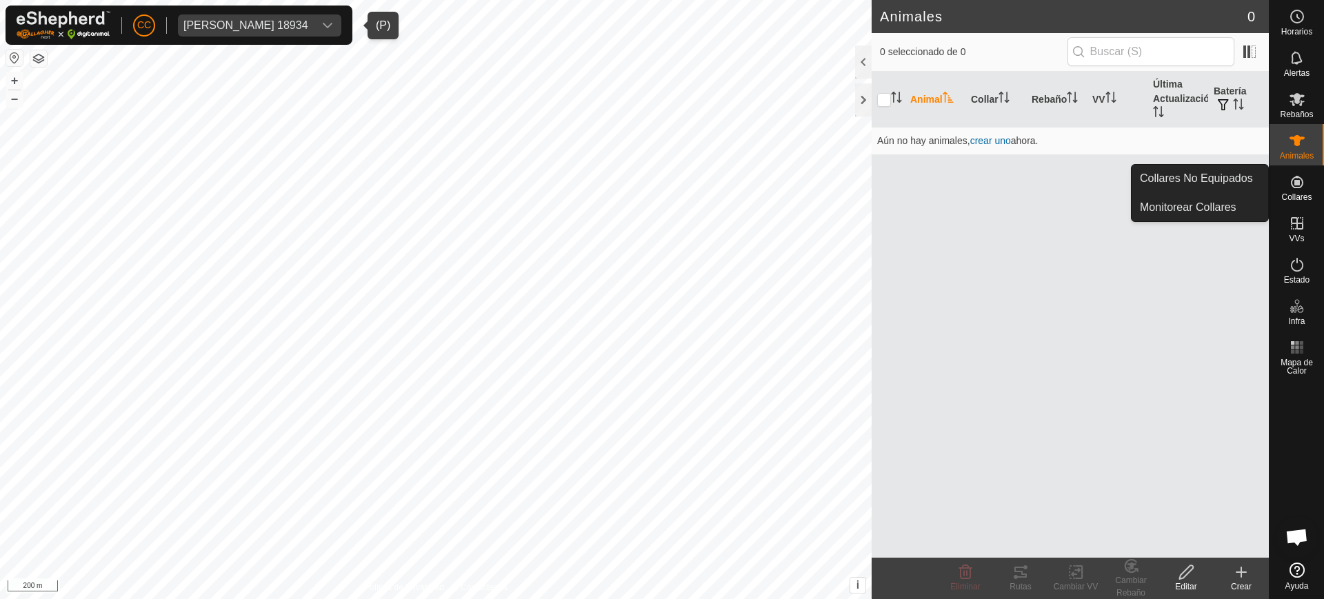
click at [1259, 178] on link "Collares No Equipados" at bounding box center [1200, 179] width 137 height 28
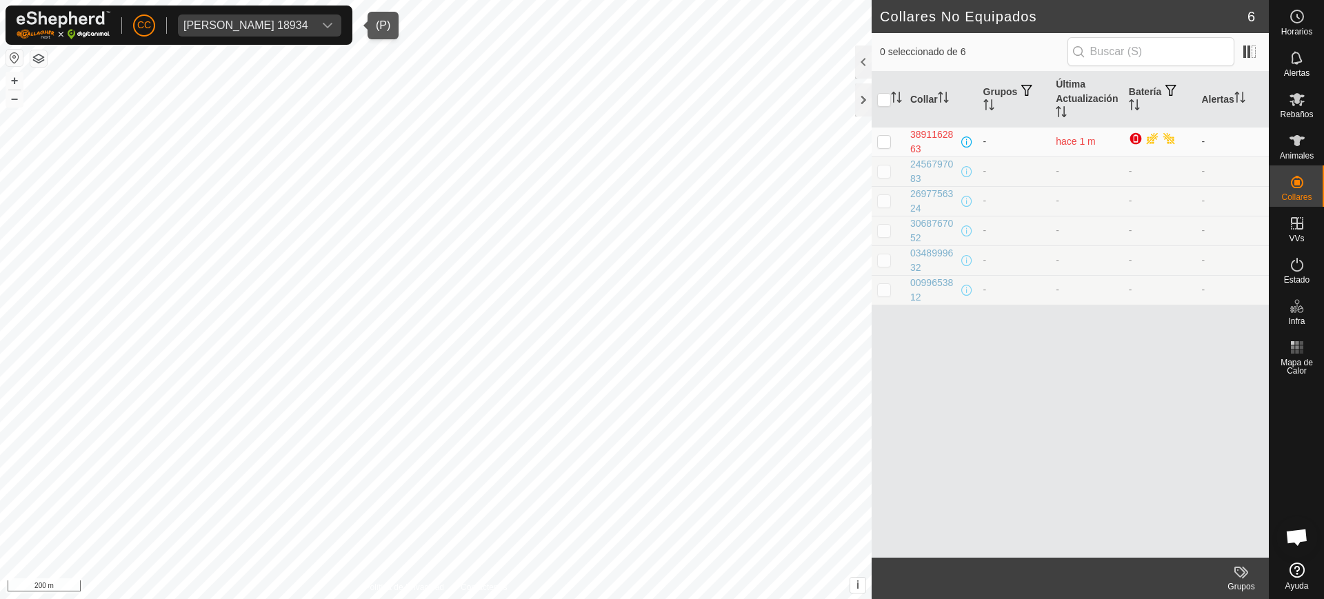
click at [203, 21] on div "[PERSON_NAME] 18934" at bounding box center [245, 25] width 125 height 11
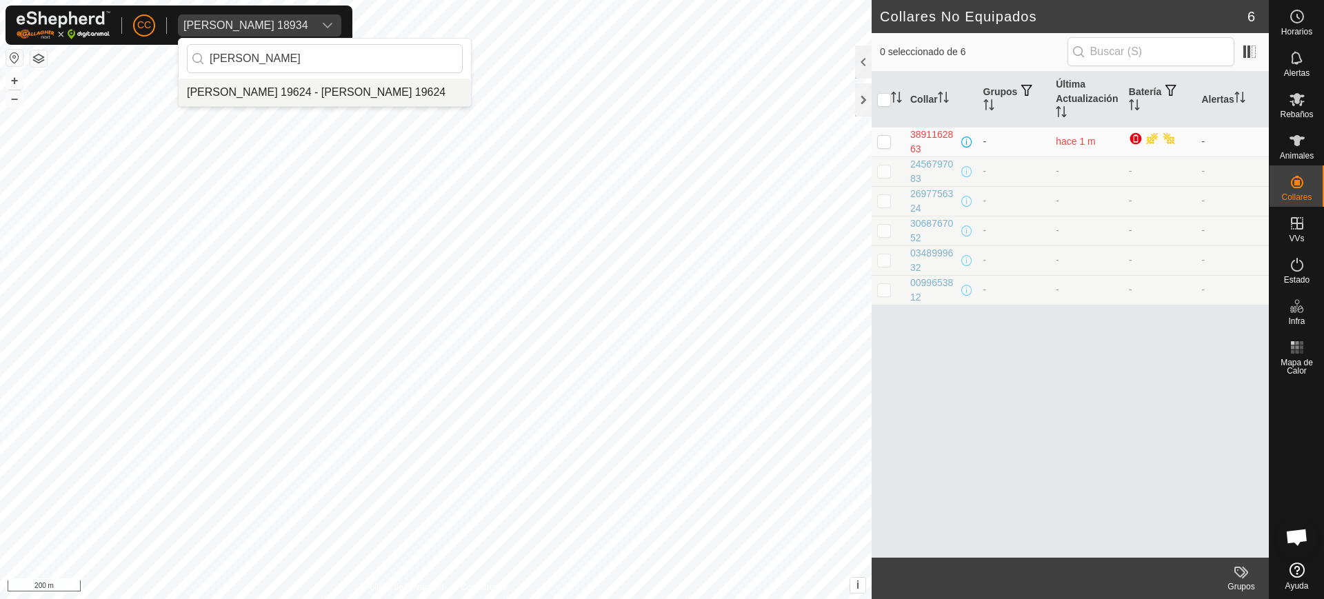
type input "daniel bobe"
click at [266, 84] on li "[PERSON_NAME] 19624 - [PERSON_NAME] 19624" at bounding box center [325, 93] width 292 height 28
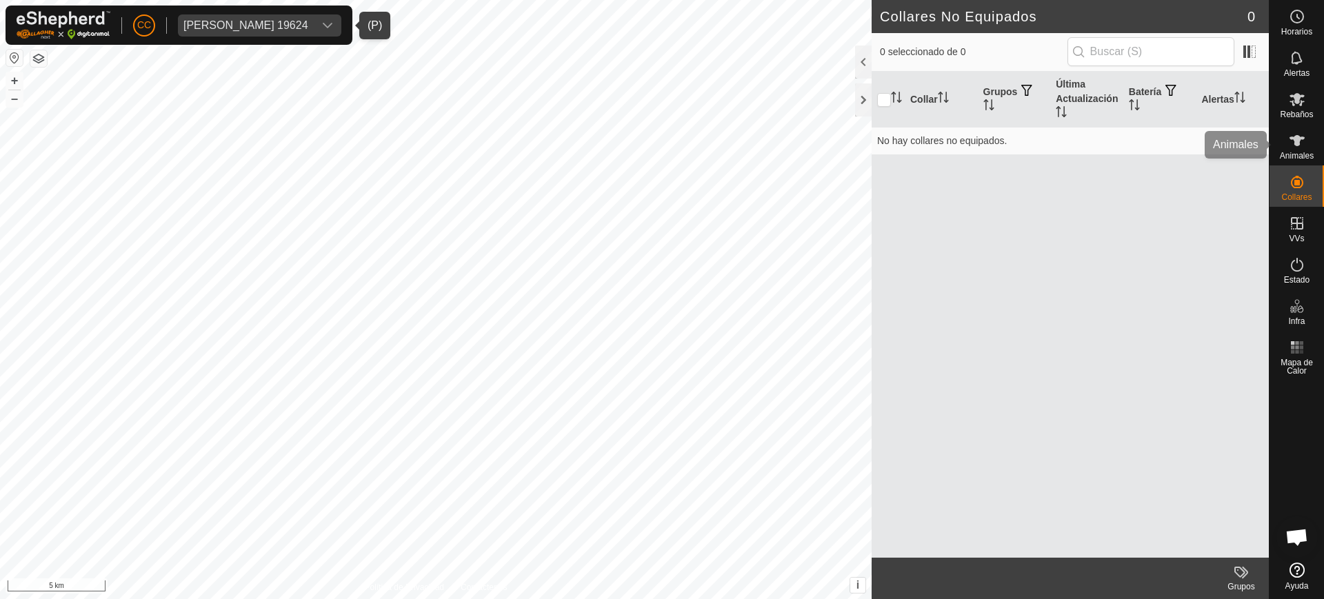
click at [1297, 152] on div "CC Daniel Bobes Espada 19624 Horarios Alertas Rebaños Animales Collares VVs Est…" at bounding box center [662, 299] width 1324 height 599
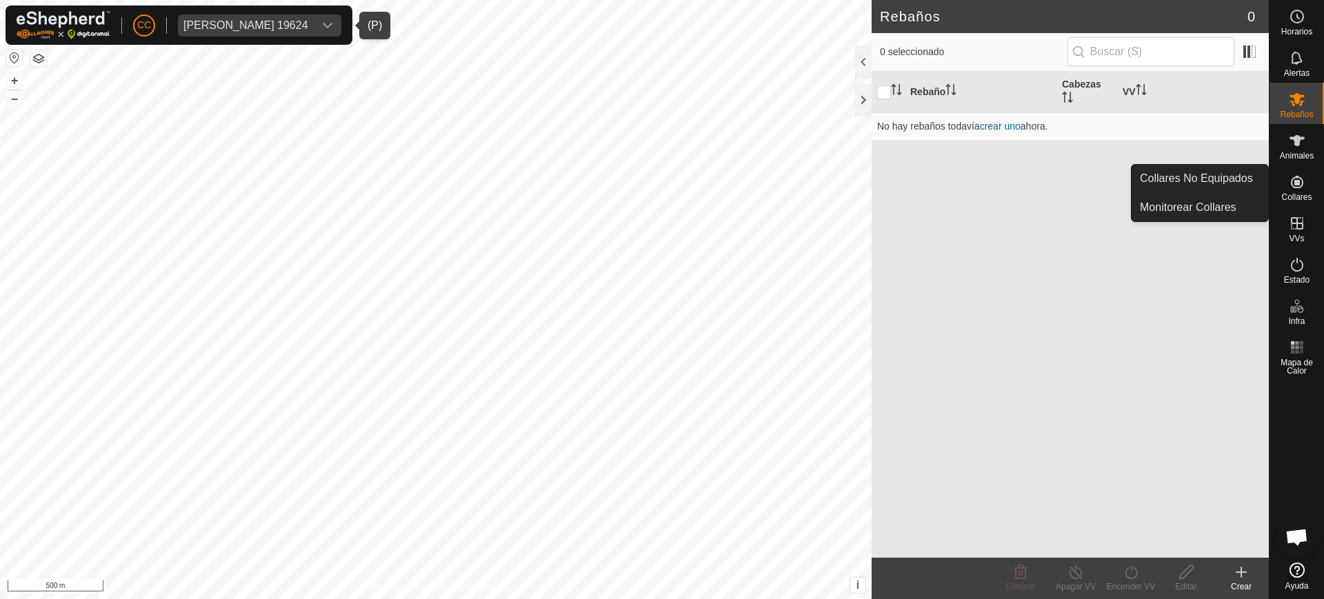
click at [1308, 176] on es-neckbands-svg-icon at bounding box center [1297, 182] width 25 height 22
drag, startPoint x: 1275, startPoint y: 177, endPoint x: 1261, endPoint y: 174, distance: 13.3
click at [1271, 177] on div "Collares" at bounding box center [1297, 186] width 54 height 41
click at [1240, 173] on link "Collares No Equipados" at bounding box center [1200, 179] width 137 height 28
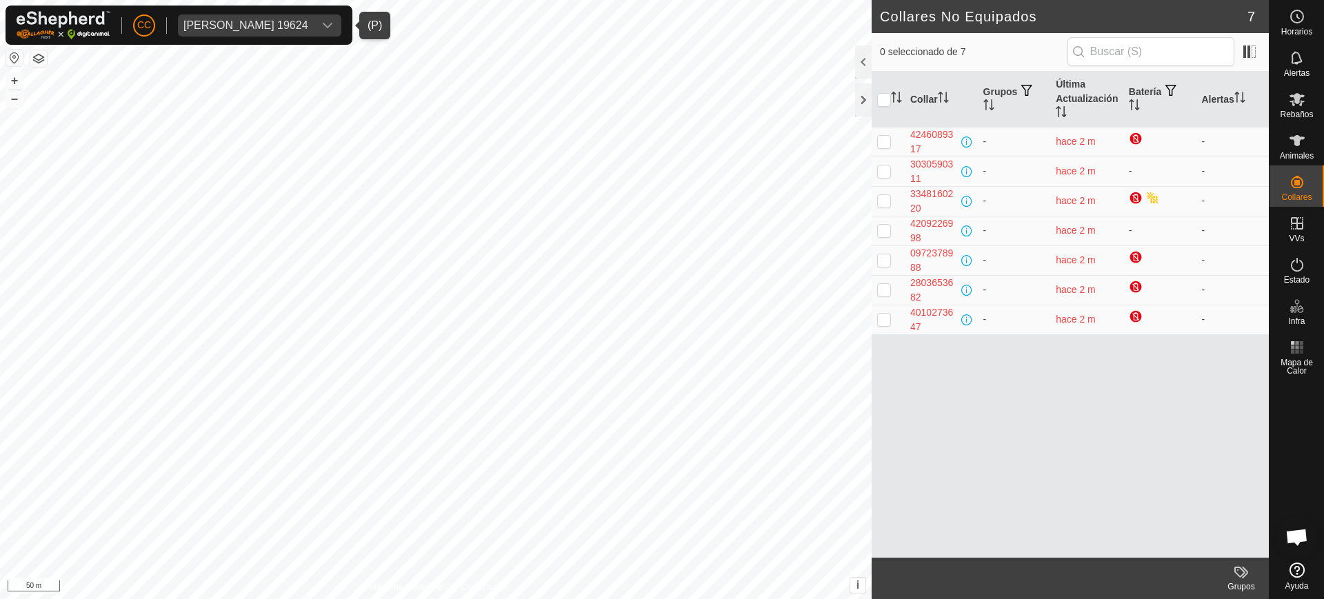
click at [298, 34] on span "Daniel Bobes Espada 19624" at bounding box center [246, 25] width 136 height 22
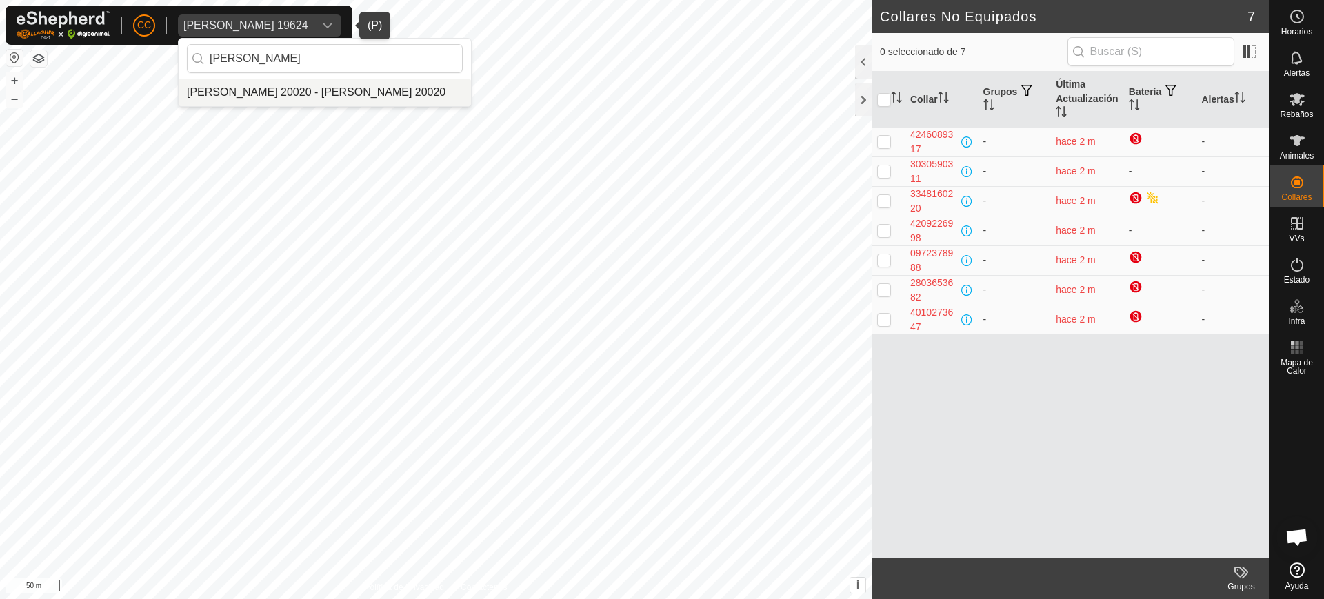
type input "david bri"
click at [314, 85] on li "[PERSON_NAME] 20020 - [PERSON_NAME] 20020" at bounding box center [325, 93] width 292 height 28
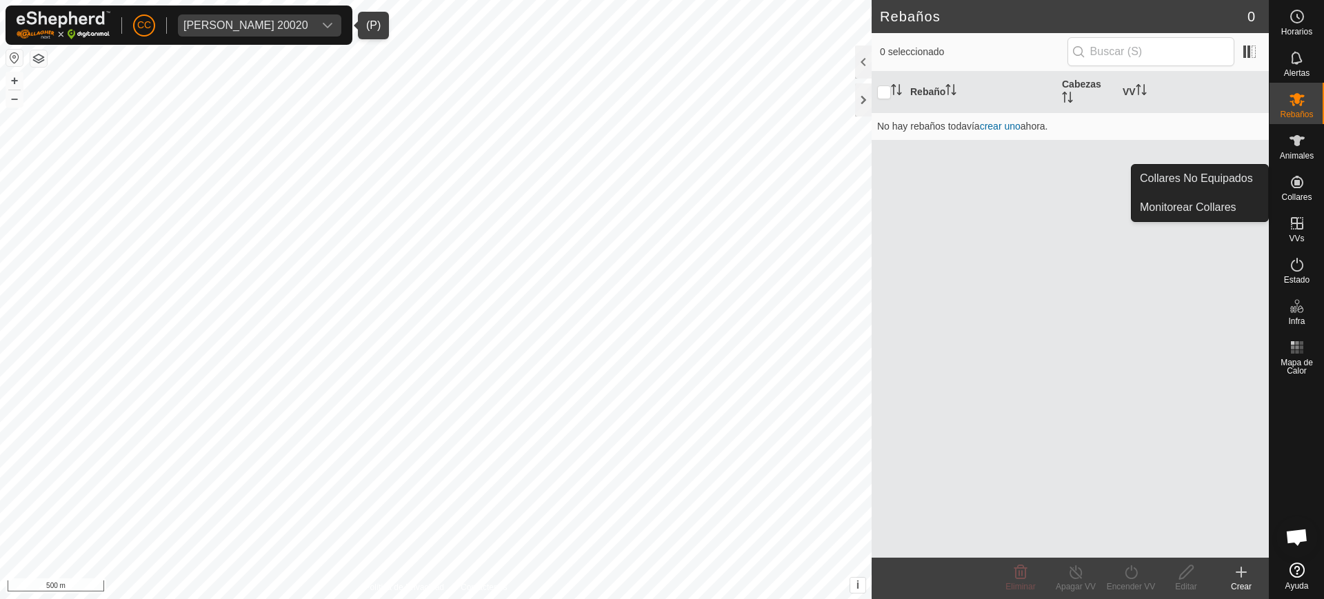
click at [1306, 184] on es-neckbands-svg-icon at bounding box center [1297, 182] width 25 height 22
click at [1243, 183] on link "Collares No Equipados" at bounding box center [1200, 179] width 137 height 28
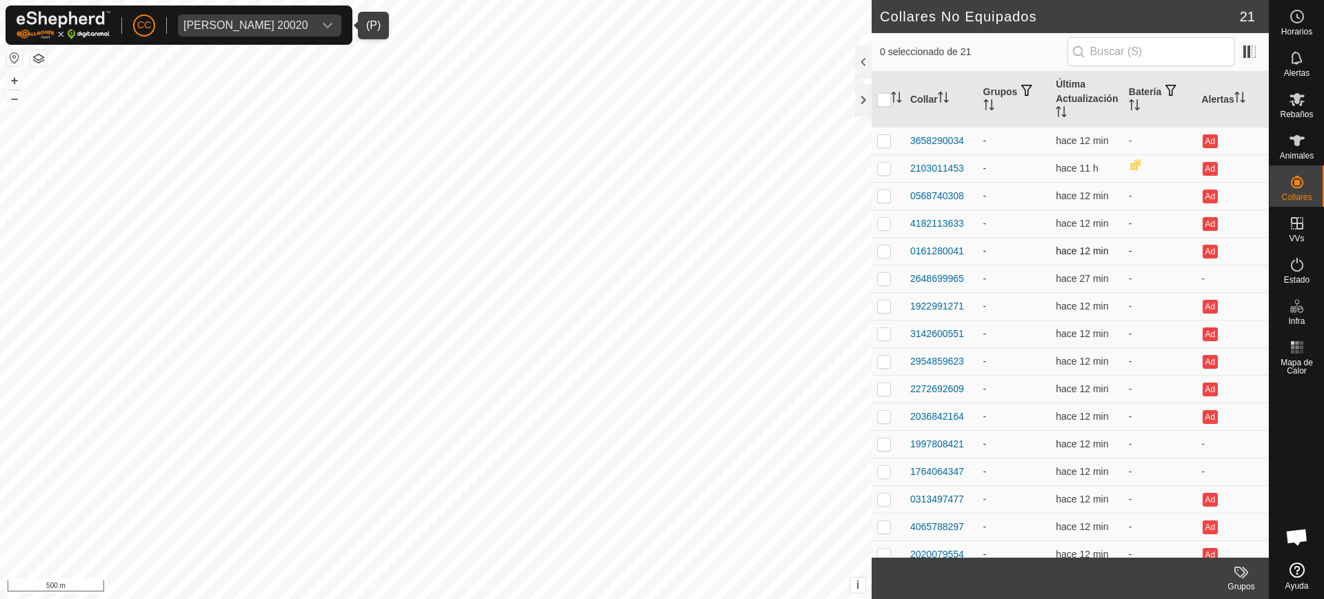
scroll to position [149, 0]
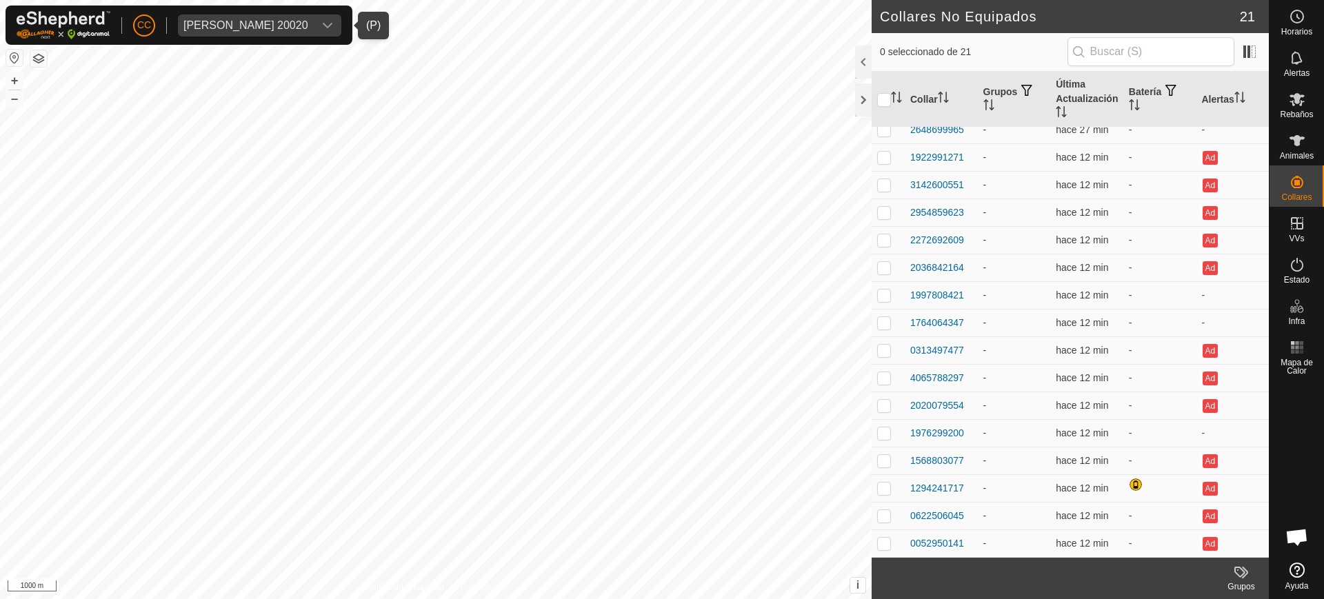
click at [19, 56] on button "button" at bounding box center [14, 58] width 17 height 17
click at [314, 20] on span "David Briviesca Pena 20020" at bounding box center [246, 25] width 136 height 22
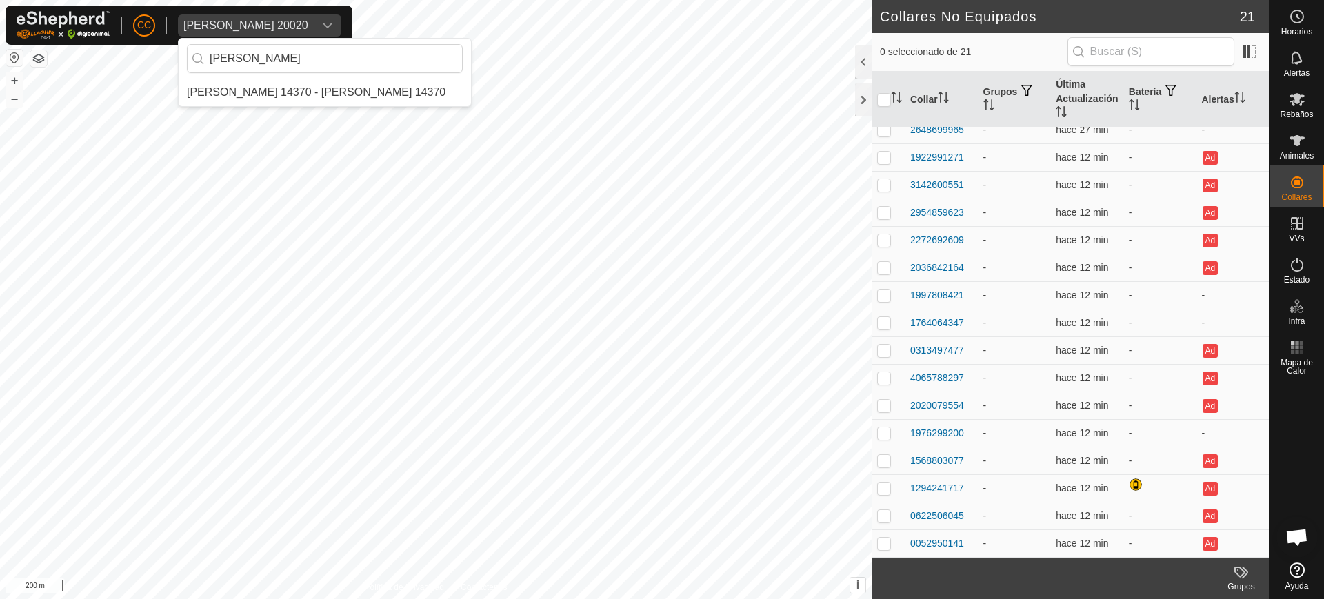
scroll to position [0, 0]
type input "miguel mat"
click at [412, 97] on li "[PERSON_NAME] 14370 - [PERSON_NAME] 14370" at bounding box center [325, 93] width 292 height 28
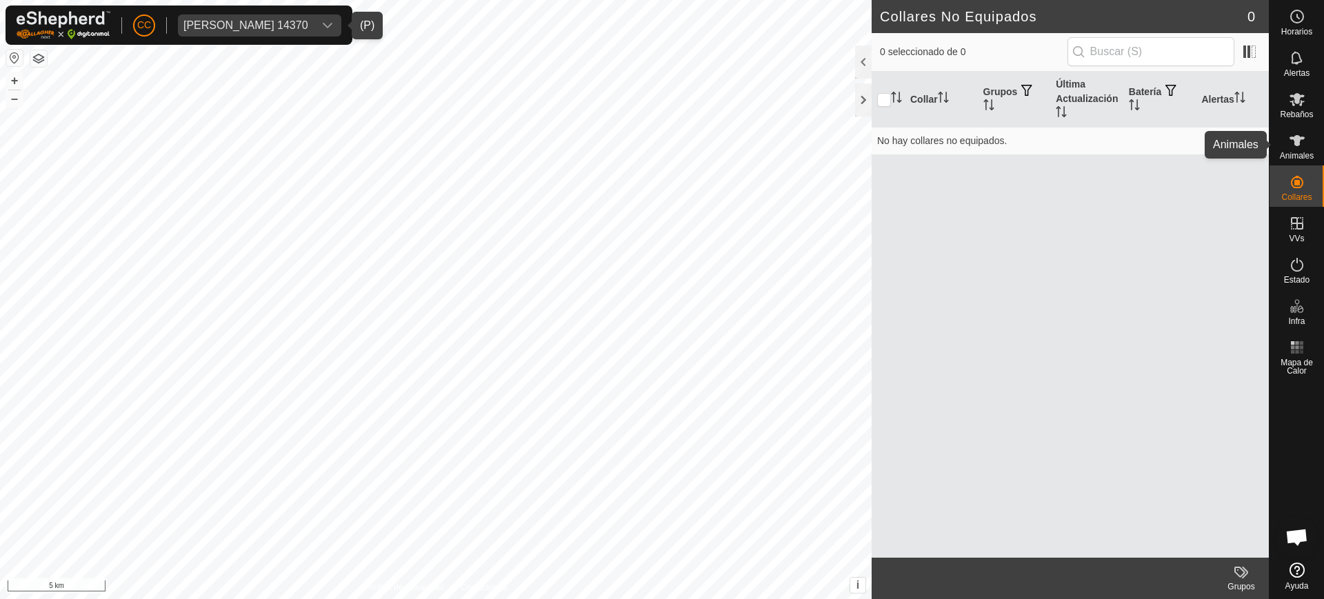
click at [1304, 155] on span "Animales" at bounding box center [1297, 156] width 34 height 8
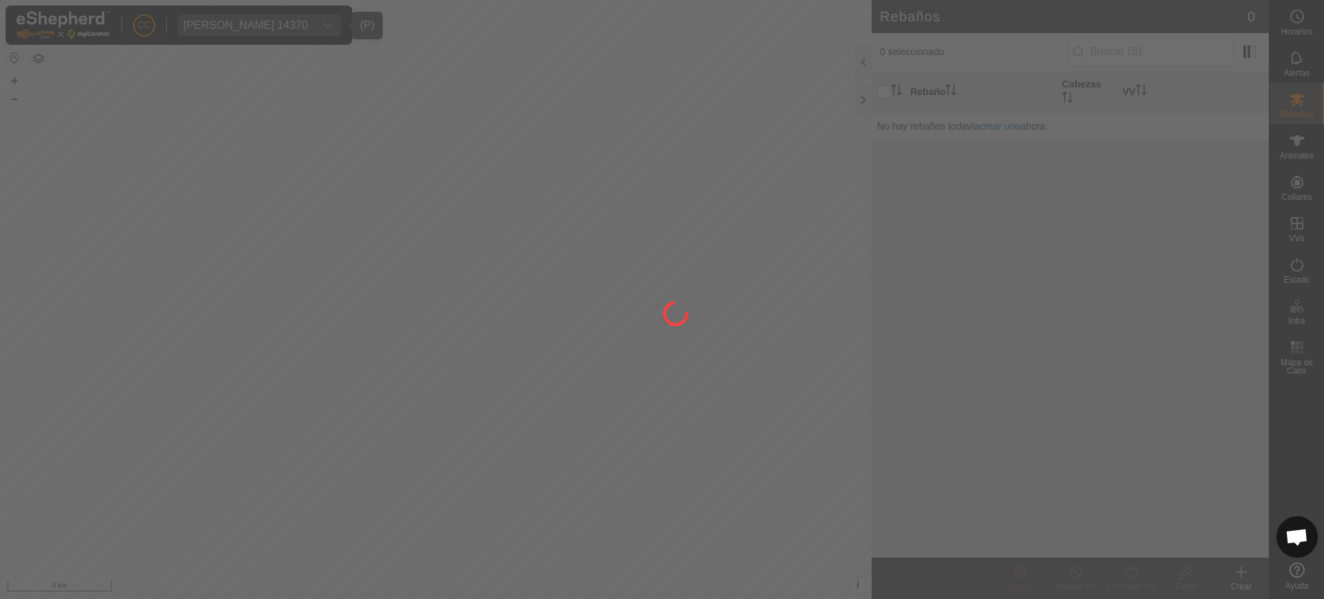
click at [1307, 193] on div at bounding box center [662, 299] width 1324 height 599
click at [1302, 192] on div at bounding box center [662, 299] width 1324 height 599
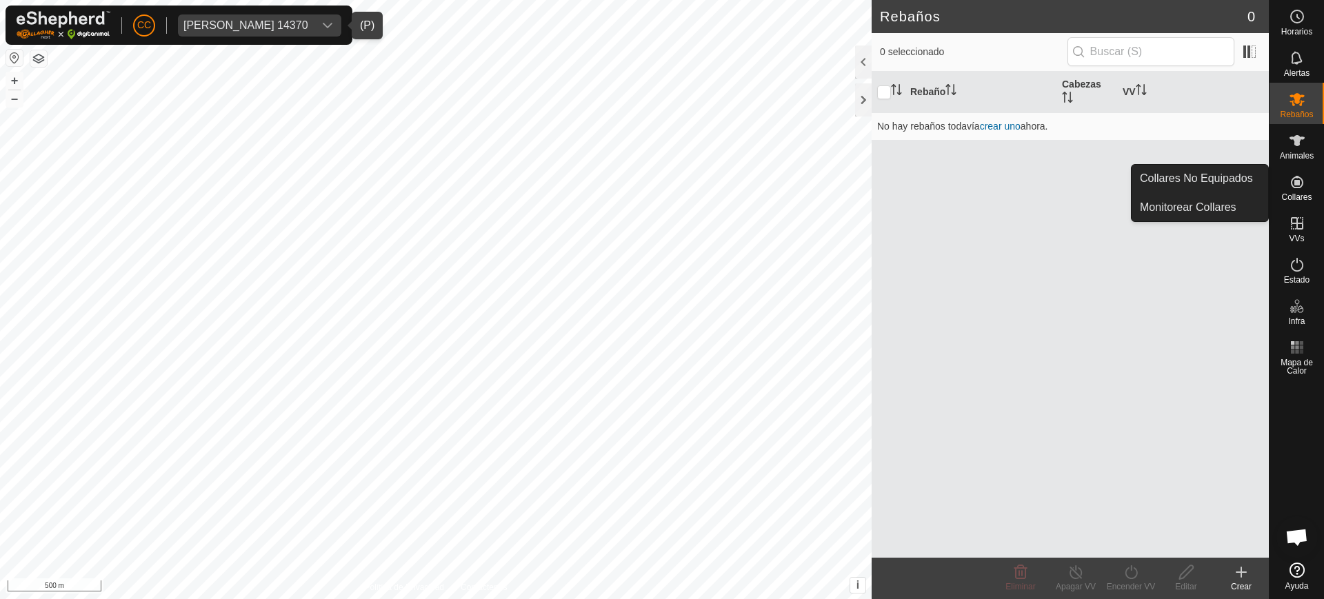
click at [1292, 189] on icon at bounding box center [1297, 182] width 17 height 17
click at [1243, 179] on link "Collares No Equipados" at bounding box center [1200, 179] width 137 height 28
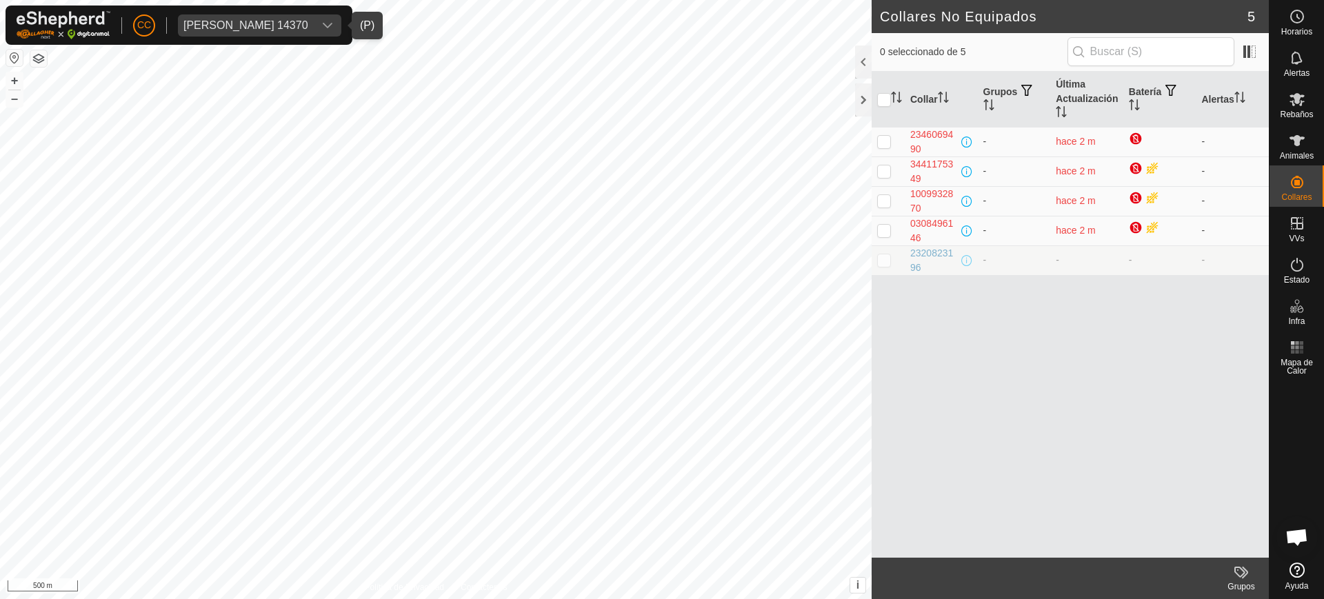
click at [249, 20] on div "Miguel Matas Lopez 14370" at bounding box center [245, 25] width 125 height 11
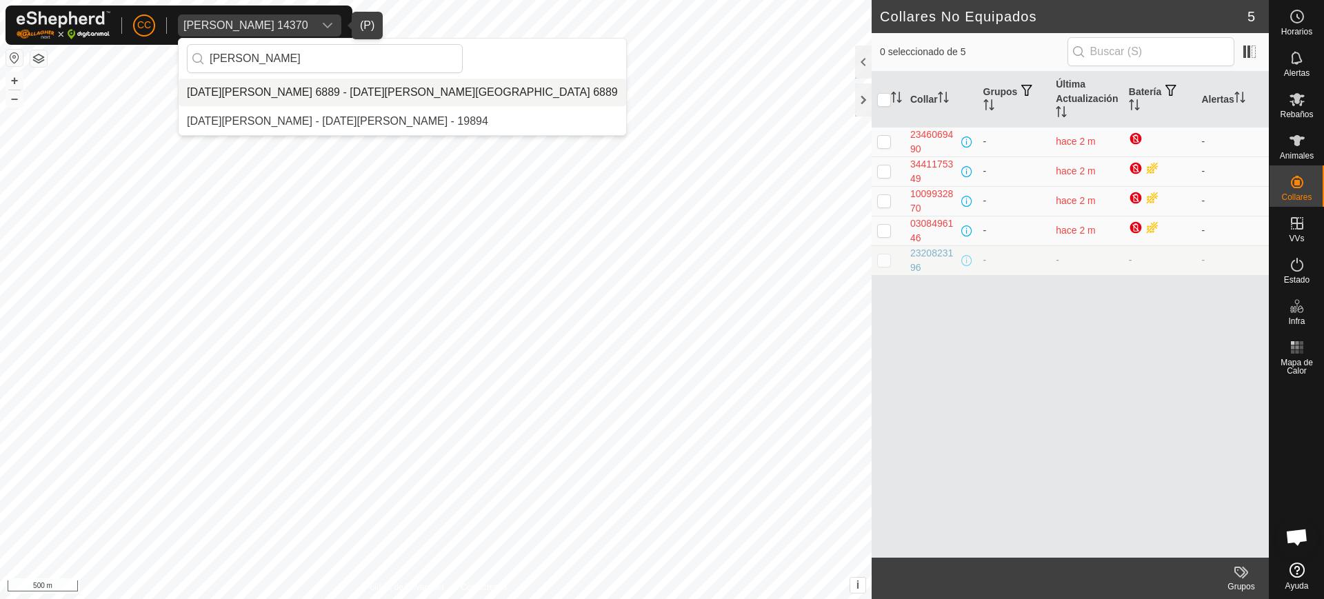
type input "lucia"
click at [323, 95] on li "[DATE][PERSON_NAME] 6889 - [DATE][PERSON_NAME][GEOGRAPHIC_DATA] 6889" at bounding box center [403, 93] width 448 height 28
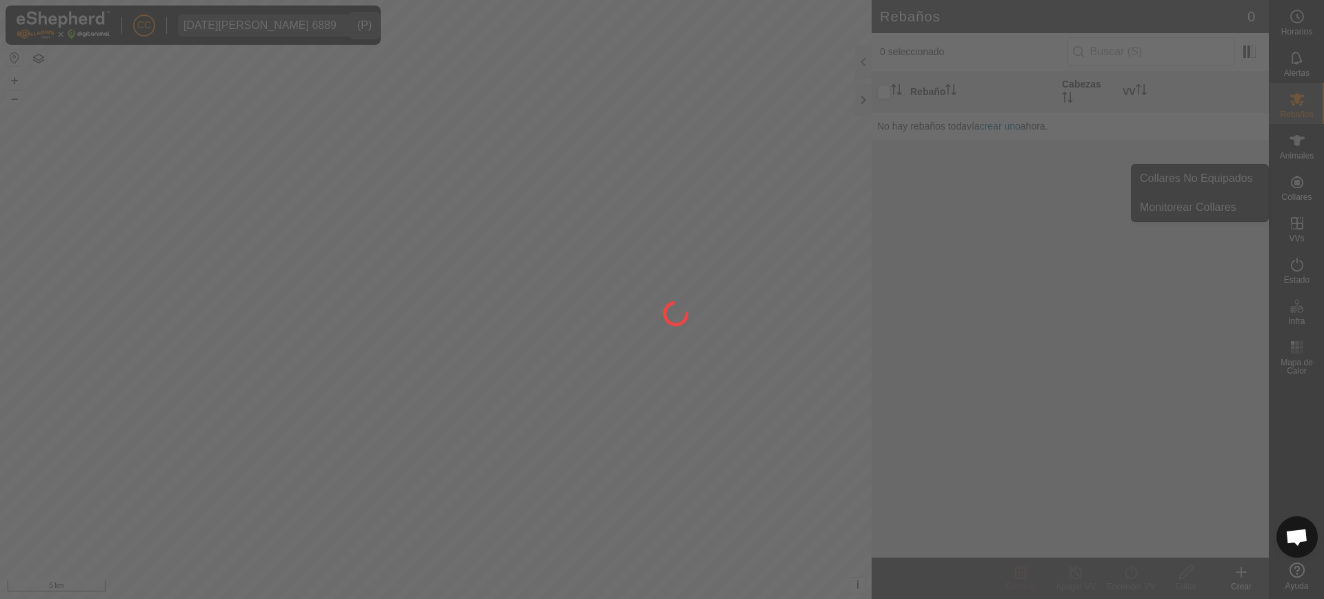
click at [1317, 183] on div at bounding box center [662, 299] width 1324 height 599
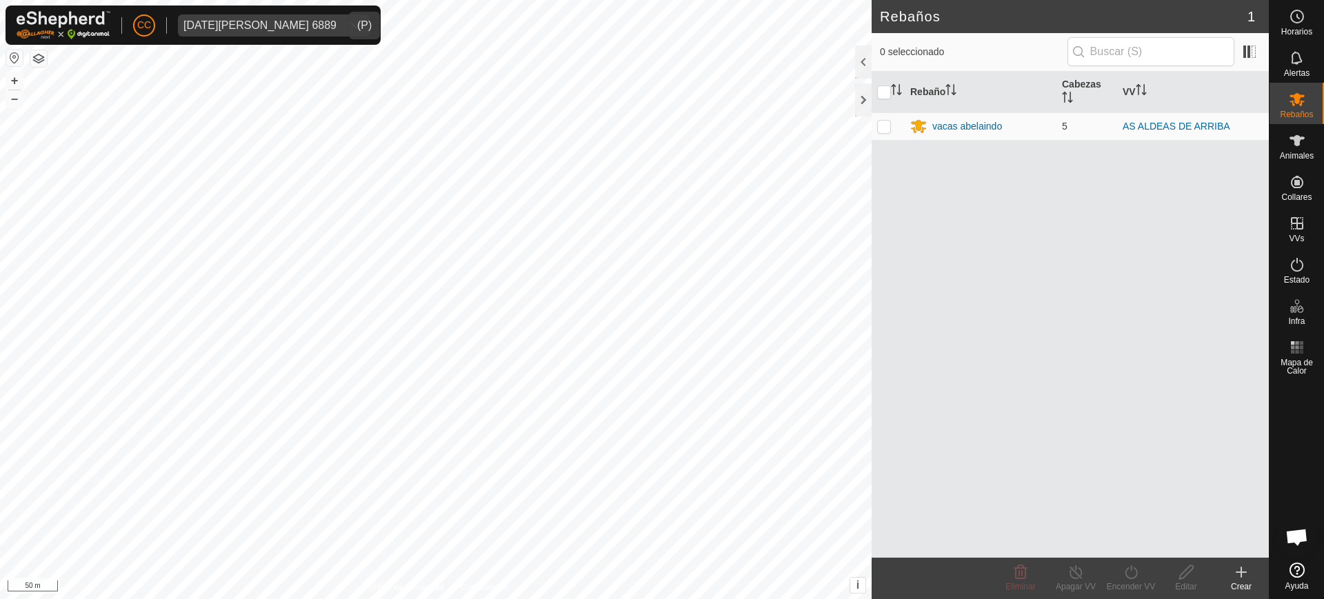
click at [268, 31] on span "Lucia Cortizo Covelo 6889" at bounding box center [260, 25] width 164 height 22
type input "sergio gra"
click at [320, 86] on li "[PERSON_NAME] - 19269 - [PERSON_NAME] - 19269" at bounding box center [325, 93] width 292 height 28
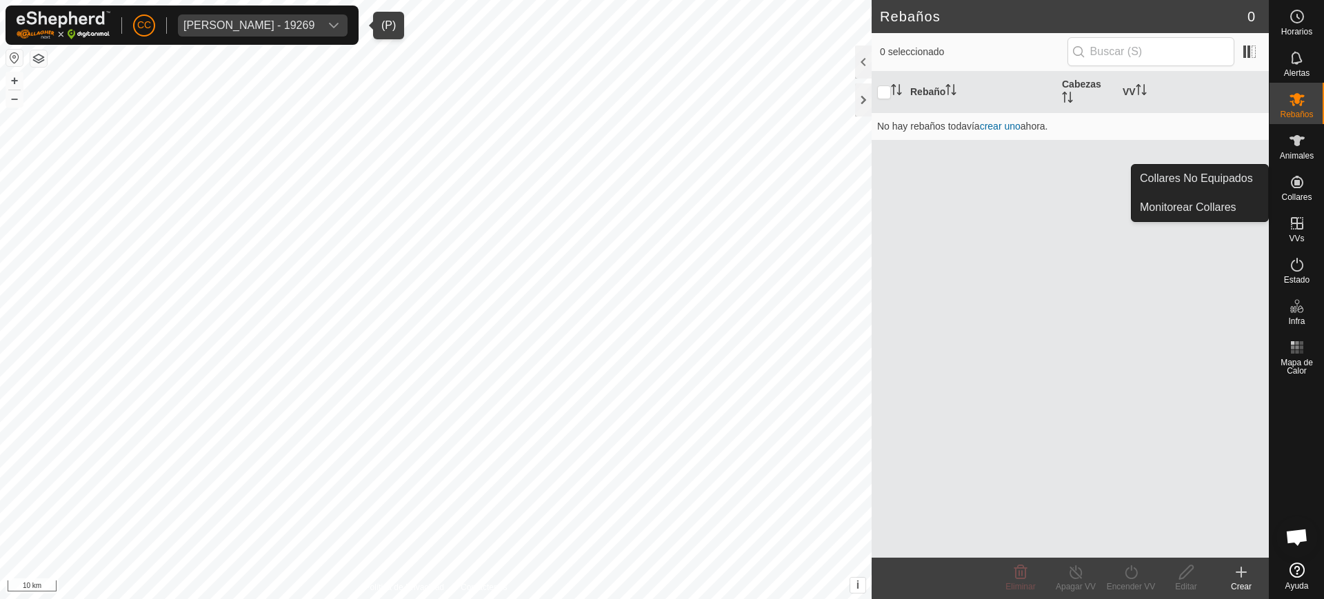
click at [1299, 193] on span "Collares" at bounding box center [1296, 197] width 30 height 8
click at [1242, 180] on link "Collares No Equipados" at bounding box center [1200, 179] width 137 height 28
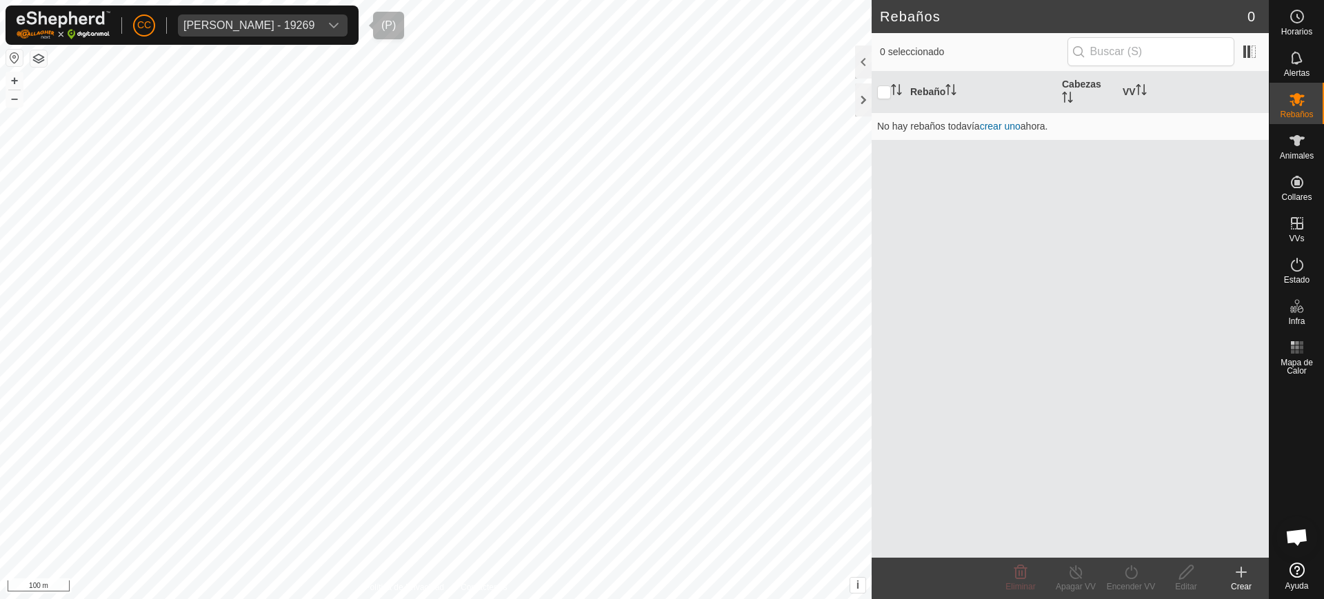
click at [279, 12] on div "CC Sergio Granado Garcia - 19269" at bounding box center [182, 25] width 353 height 39
click at [292, 32] on span "Sergio Granado Garcia - 19269" at bounding box center [249, 25] width 142 height 22
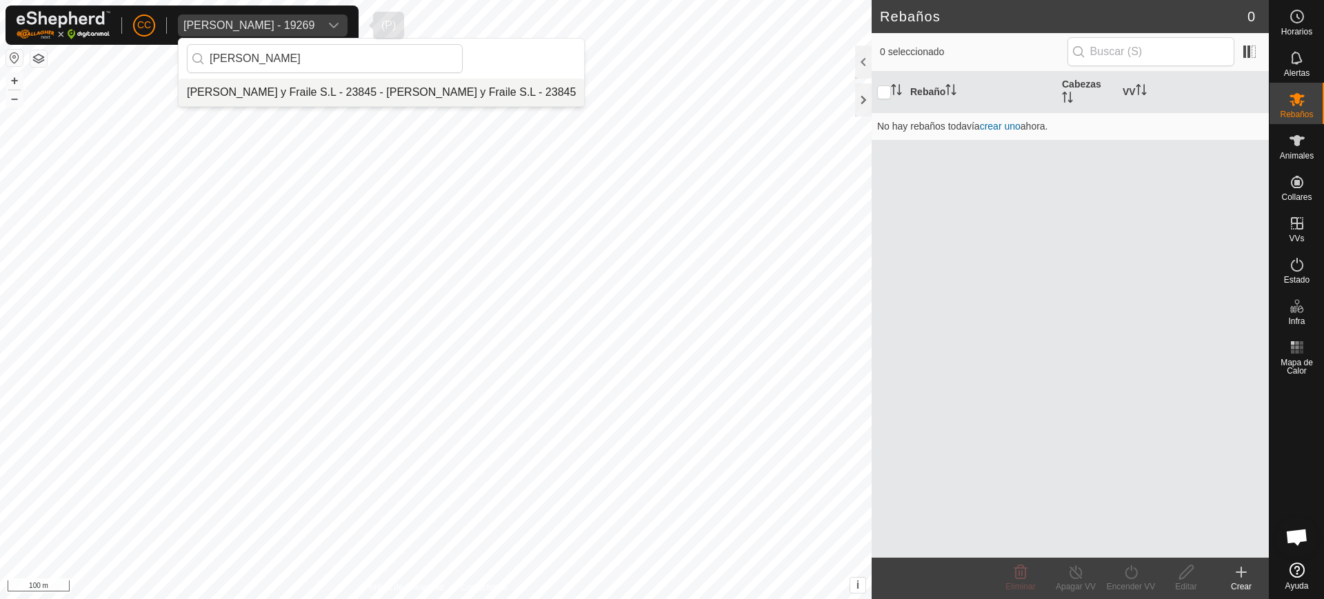
type input "ojeda"
click at [426, 93] on li "[PERSON_NAME] y Fraile S.L - 23845 - [PERSON_NAME] y Fraile S.L - 23845" at bounding box center [382, 93] width 406 height 28
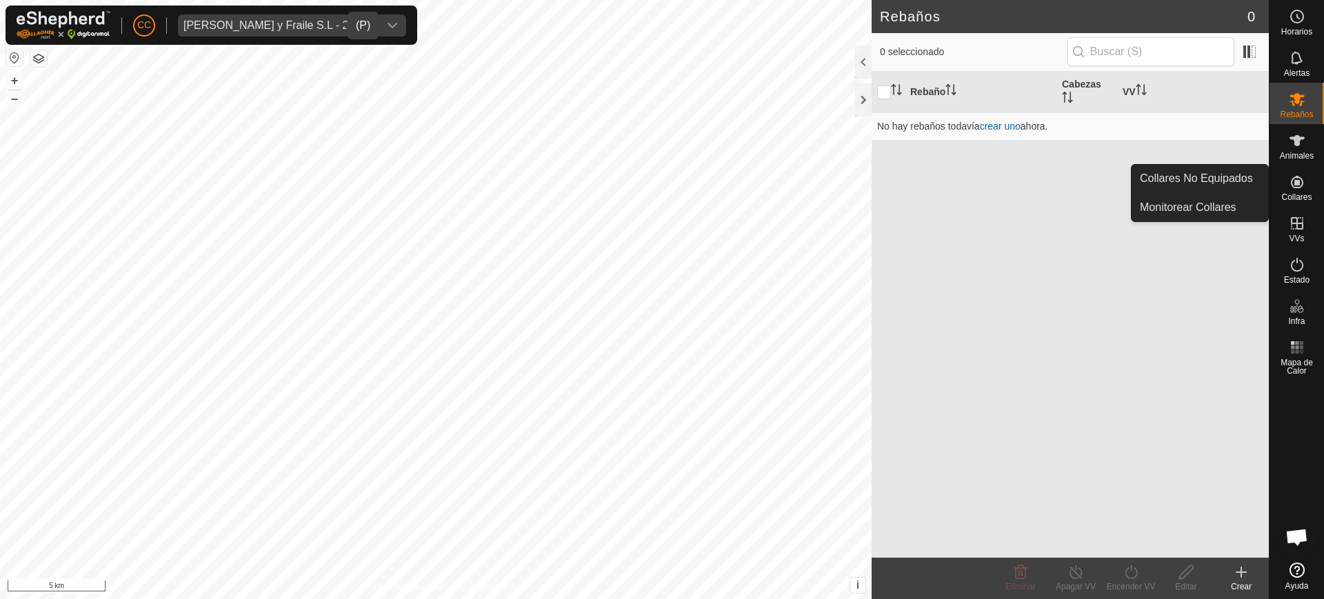
click at [1299, 189] on icon at bounding box center [1297, 182] width 17 height 17
drag, startPoint x: 1266, startPoint y: 192, endPoint x: 1256, endPoint y: 188, distance: 10.5
click at [1256, 188] on link "Collares No Equipados" at bounding box center [1200, 179] width 137 height 28
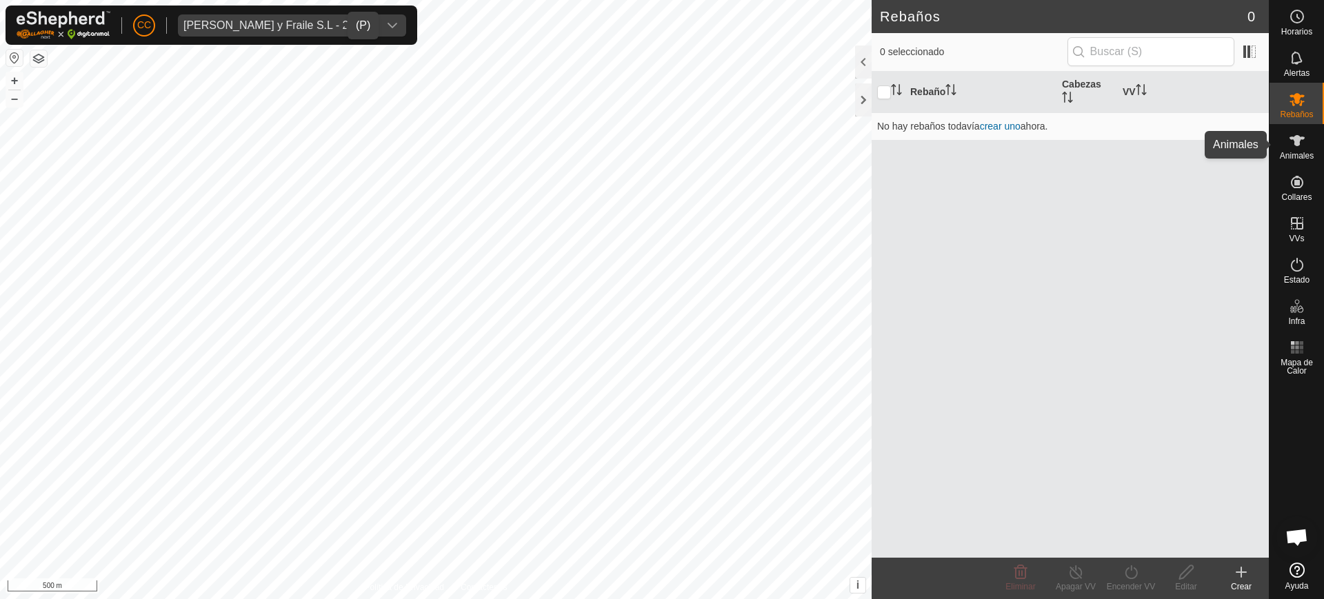
drag, startPoint x: 1297, startPoint y: 152, endPoint x: 1284, endPoint y: 153, distance: 12.4
click at [1297, 152] on span "Animales" at bounding box center [1297, 156] width 34 height 8
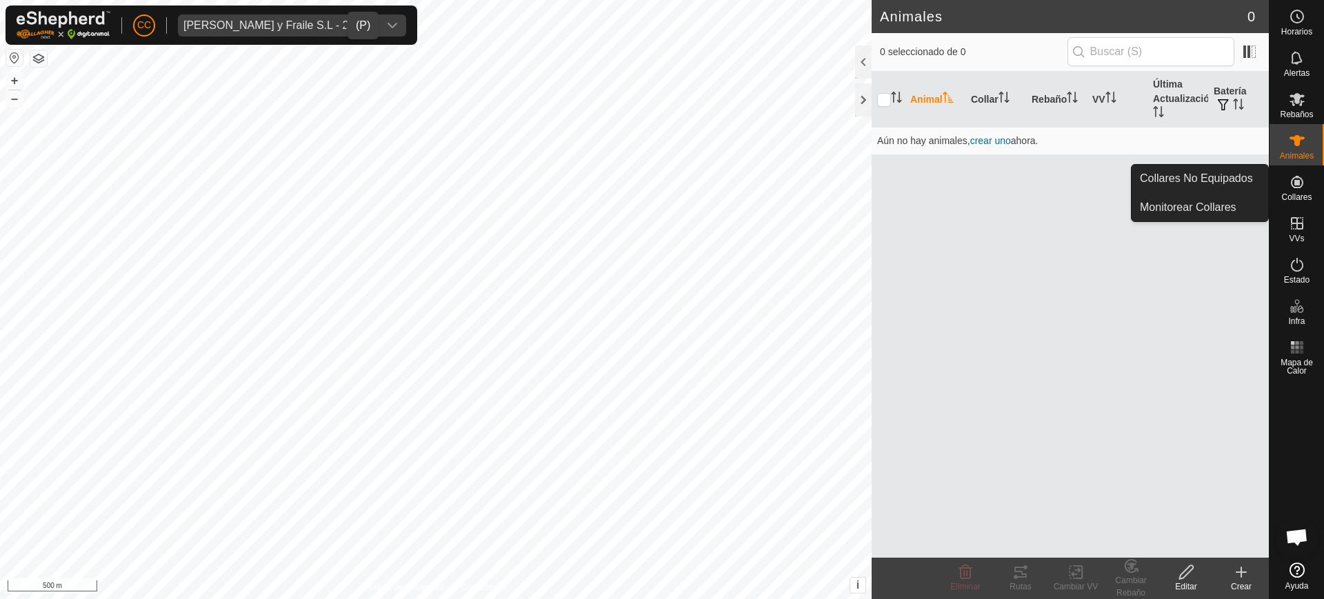
click at [1319, 186] on div "Collares" at bounding box center [1297, 186] width 54 height 41
click at [1247, 179] on link "Collares No Equipados" at bounding box center [1200, 179] width 137 height 28
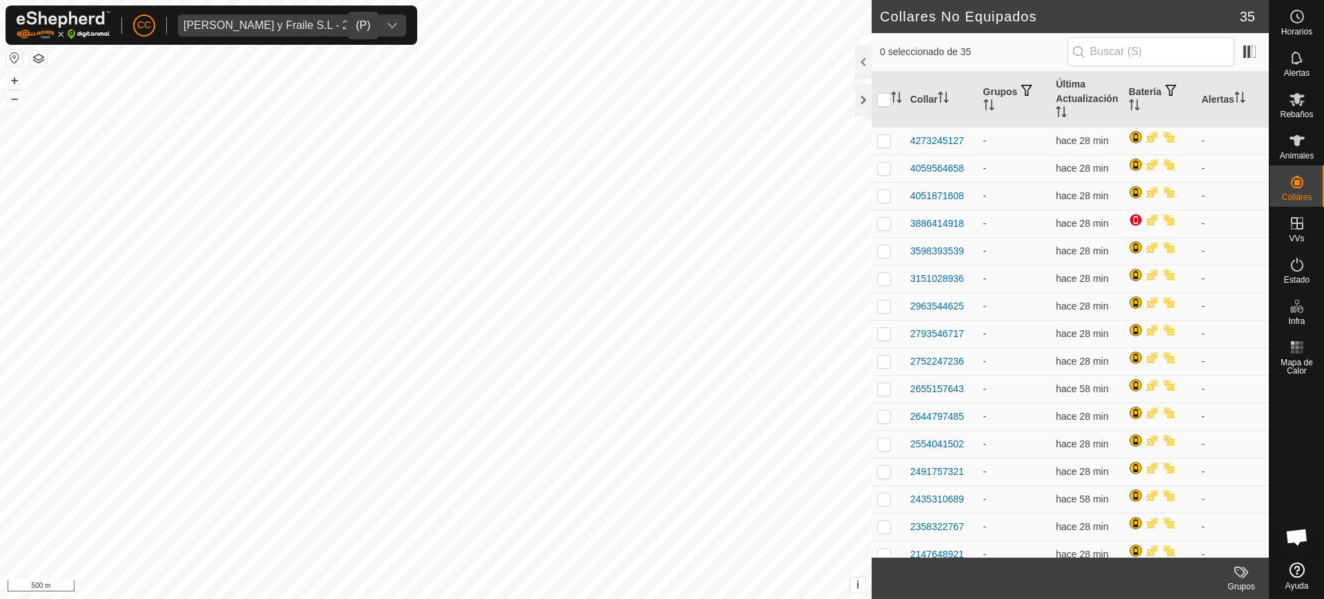
click at [281, 20] on div "Ojeda y Fraile S.L - 23845" at bounding box center [278, 25] width 190 height 11
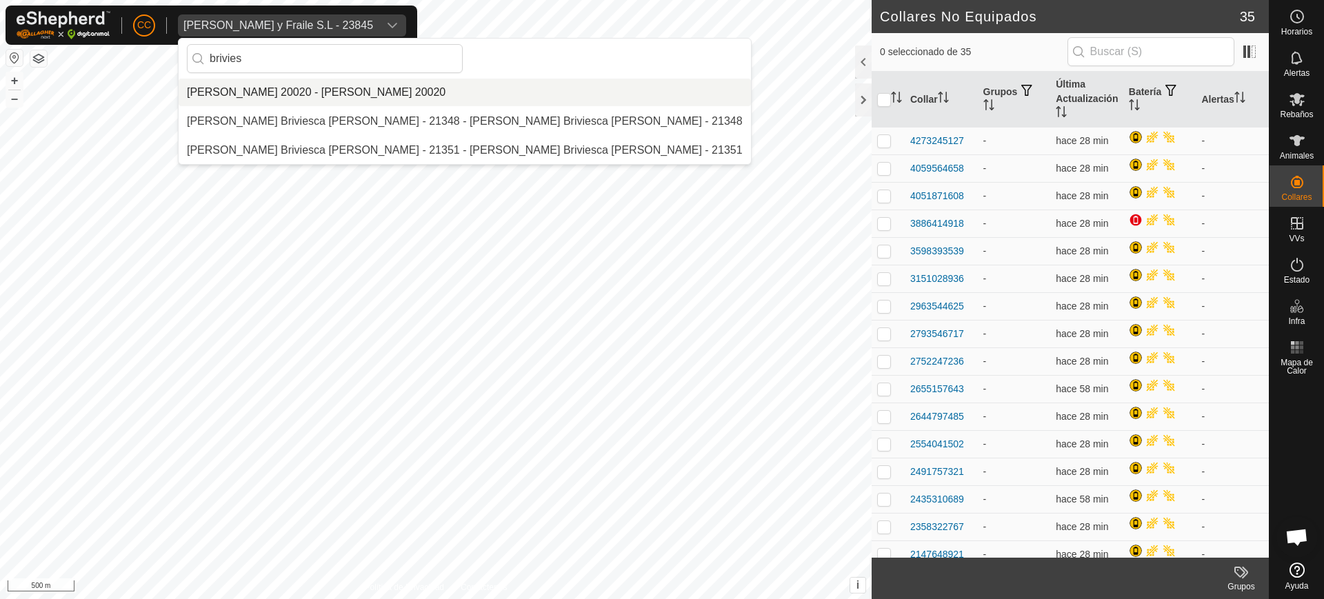
type input "brivies"
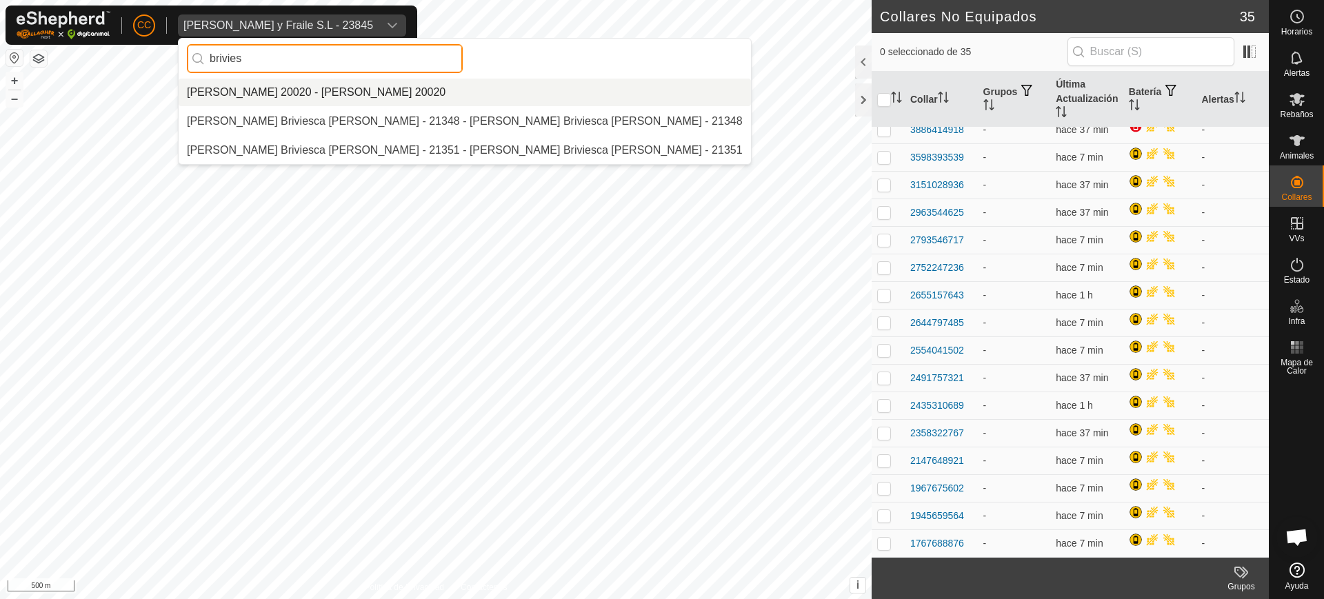
scroll to position [345, 0]
